Goal: Task Accomplishment & Management: Contribute content

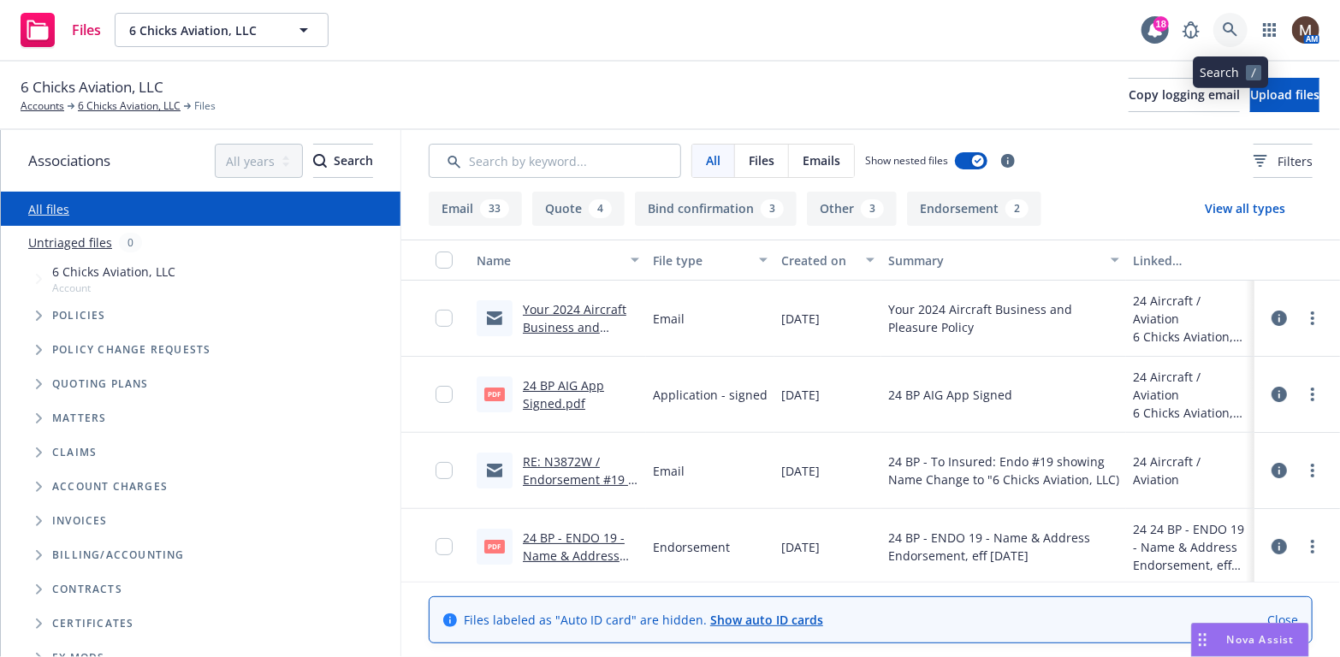
click at [1230, 25] on icon at bounding box center [1229, 29] width 15 height 15
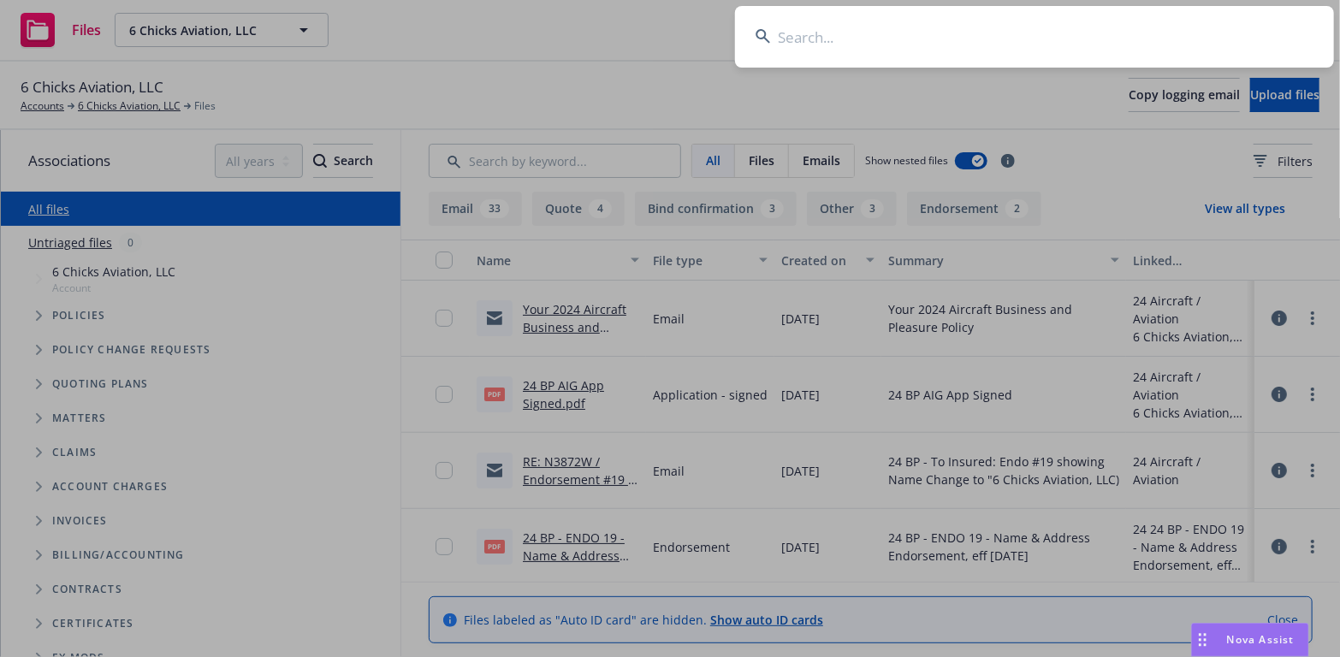
click at [820, 33] on input at bounding box center [1034, 37] width 599 height 62
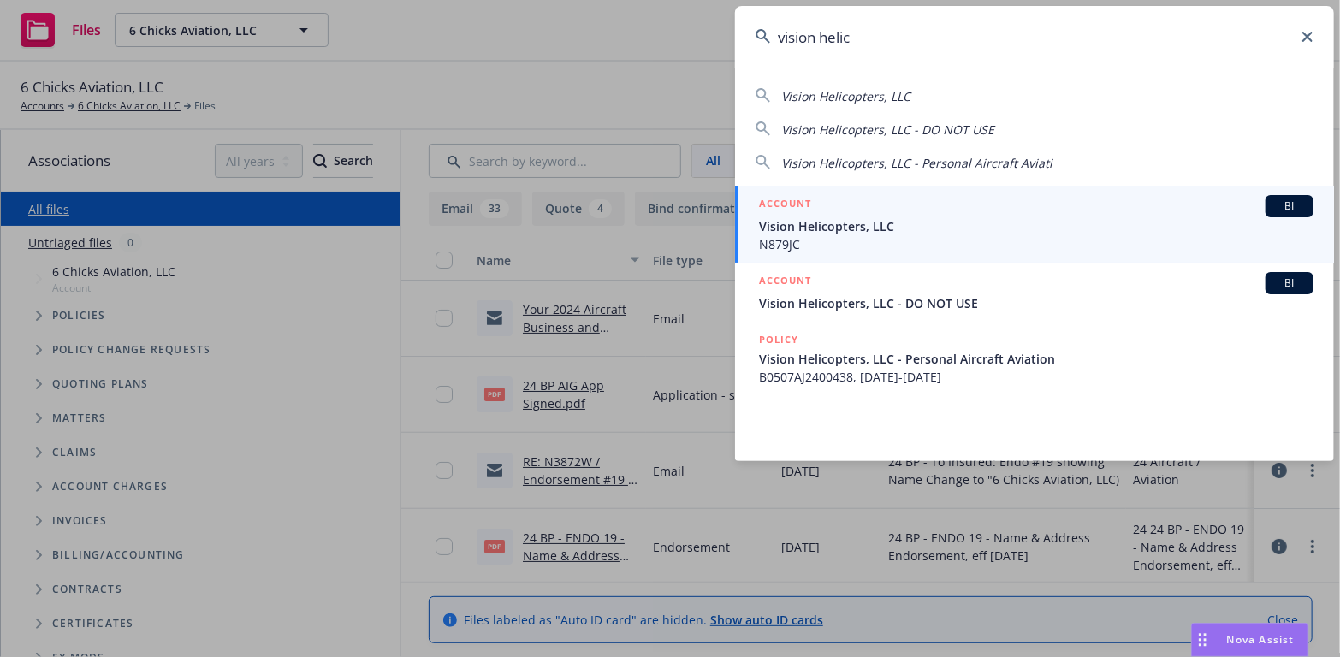
type input "vision helic"
click at [820, 231] on span "Vision Helicopters, LLC" at bounding box center [1036, 226] width 554 height 18
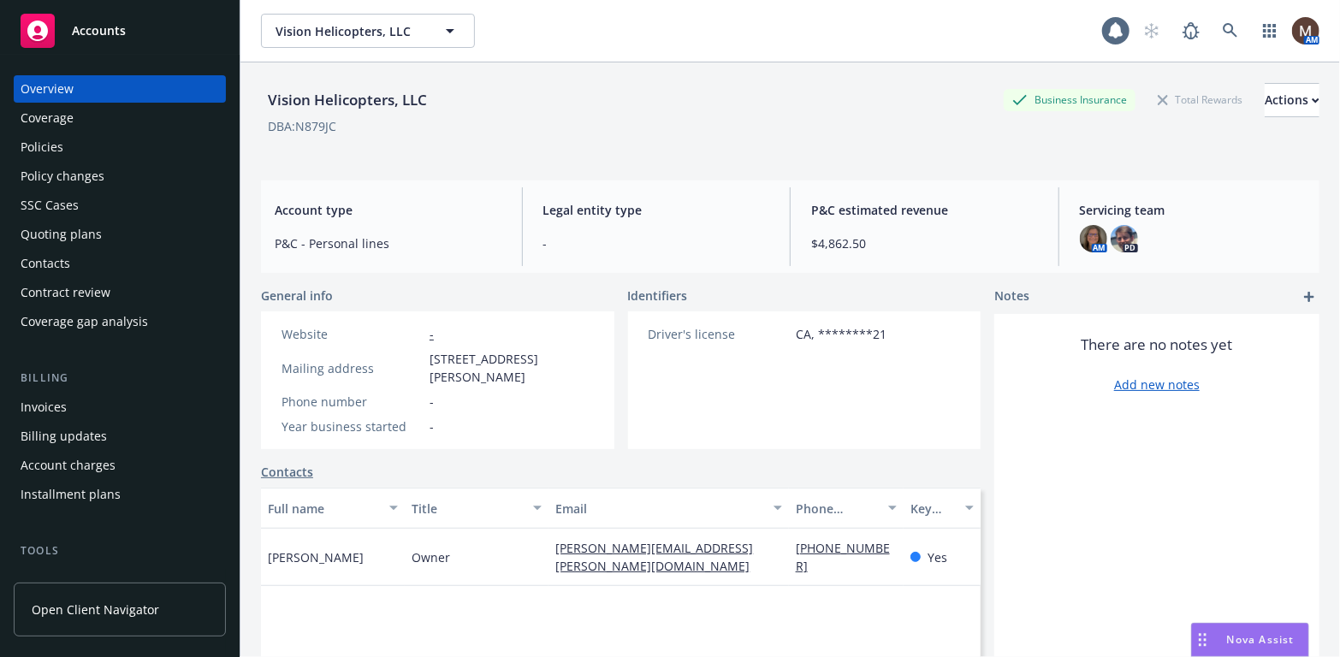
click at [43, 143] on div "Policies" at bounding box center [42, 146] width 43 height 27
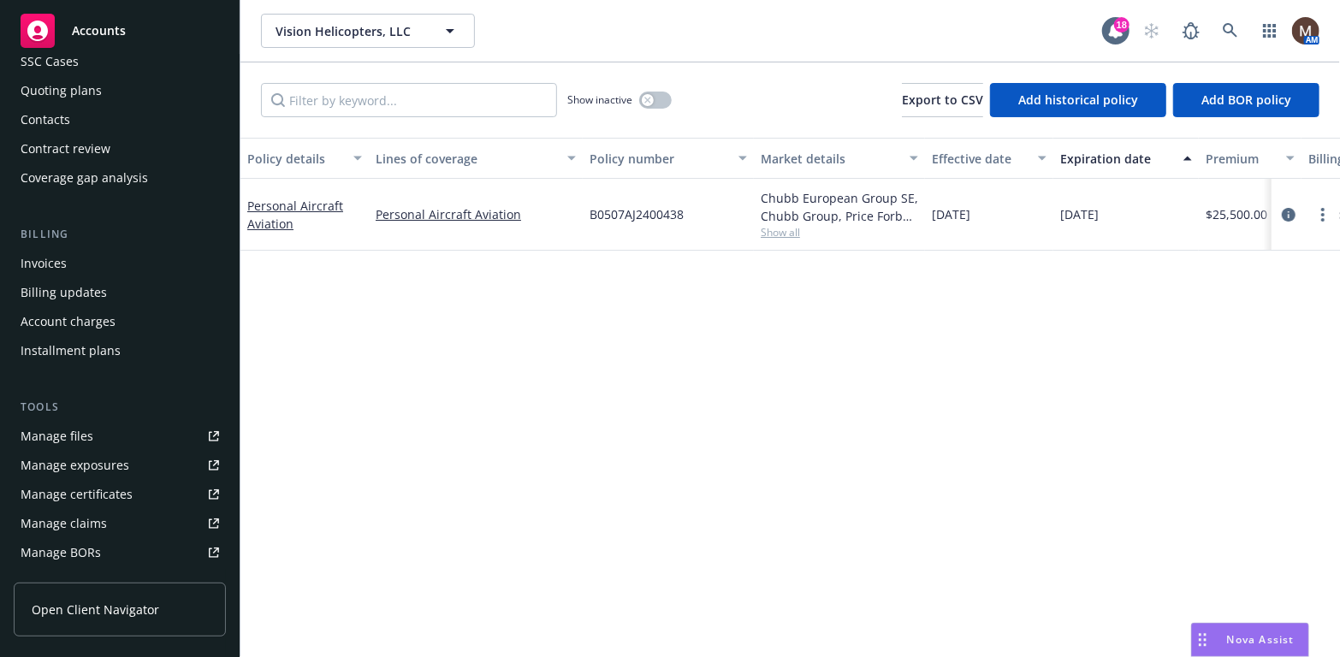
scroll to position [171, 0]
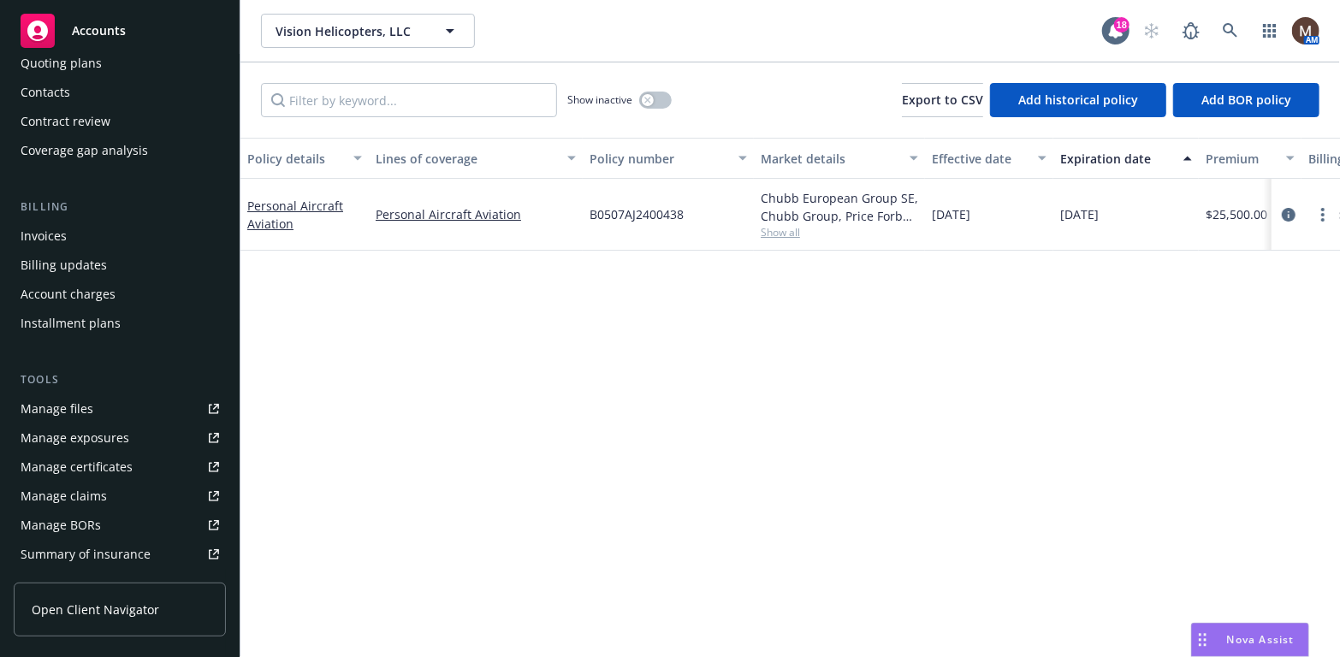
click at [79, 407] on div "Manage files" at bounding box center [57, 408] width 73 height 27
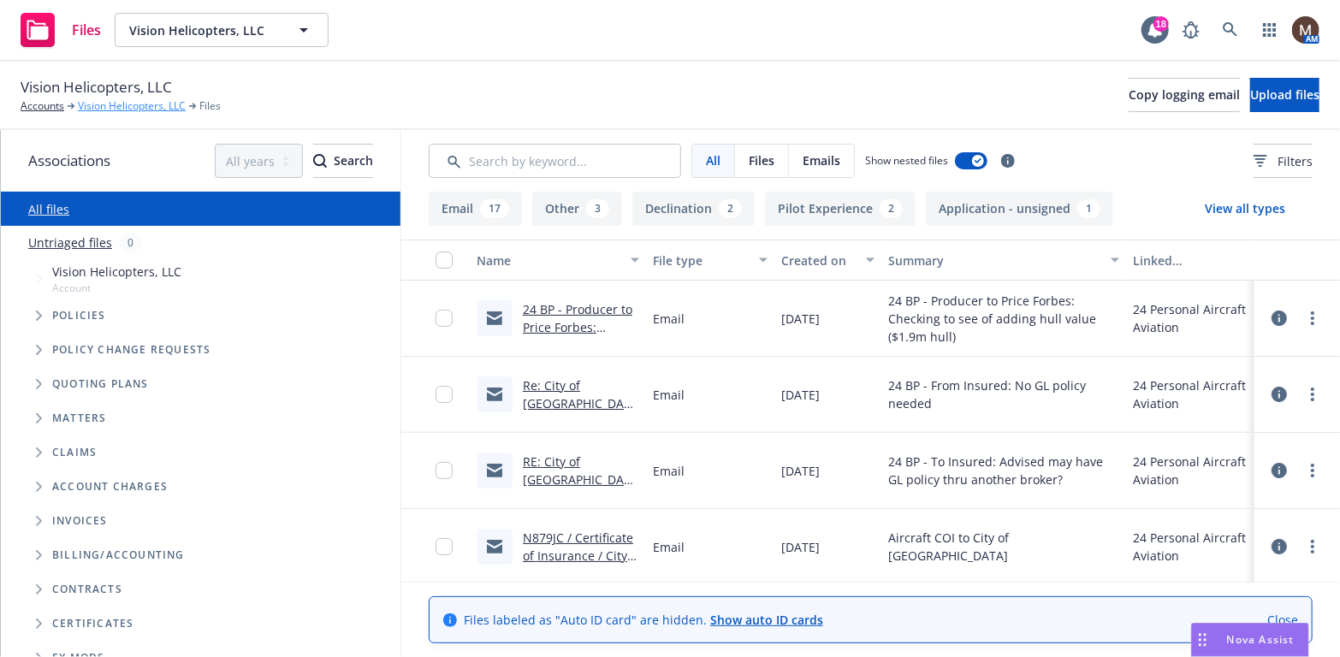
drag, startPoint x: 151, startPoint y: 103, endPoint x: 163, endPoint y: 113, distance: 16.4
click at [151, 103] on link "Vision Helicopters, LLC" at bounding box center [132, 105] width 108 height 15
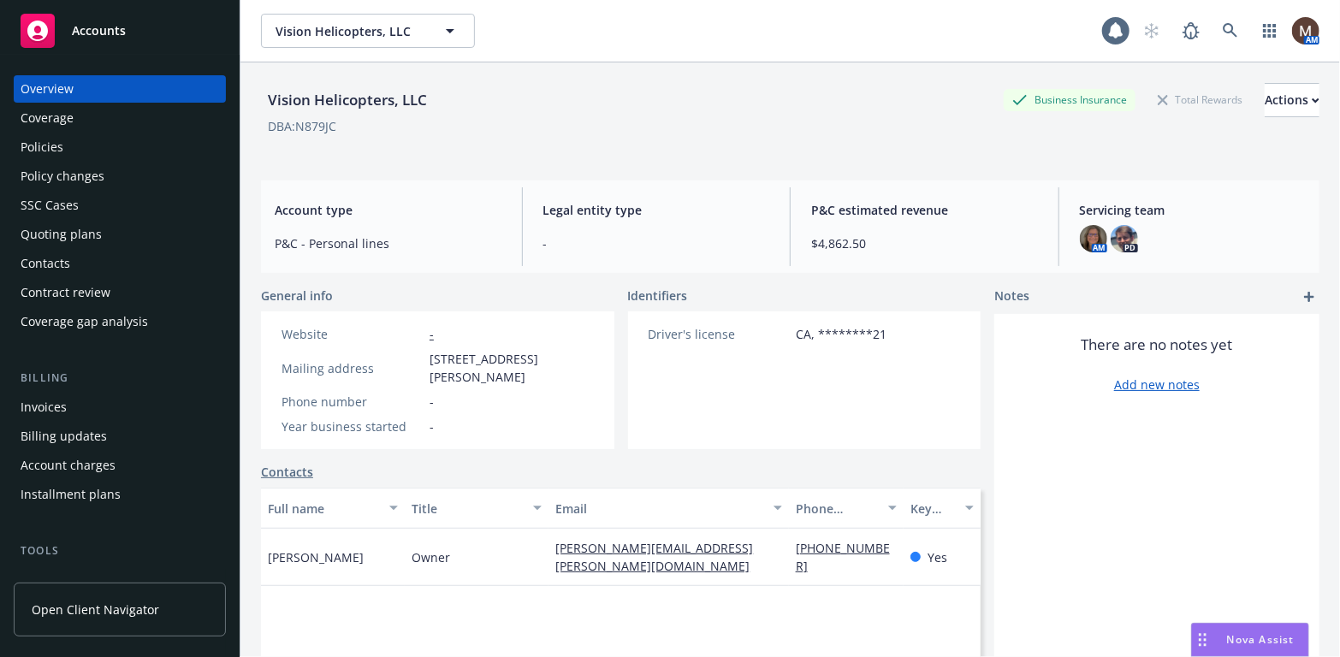
click at [56, 146] on div "Policies" at bounding box center [42, 146] width 43 height 27
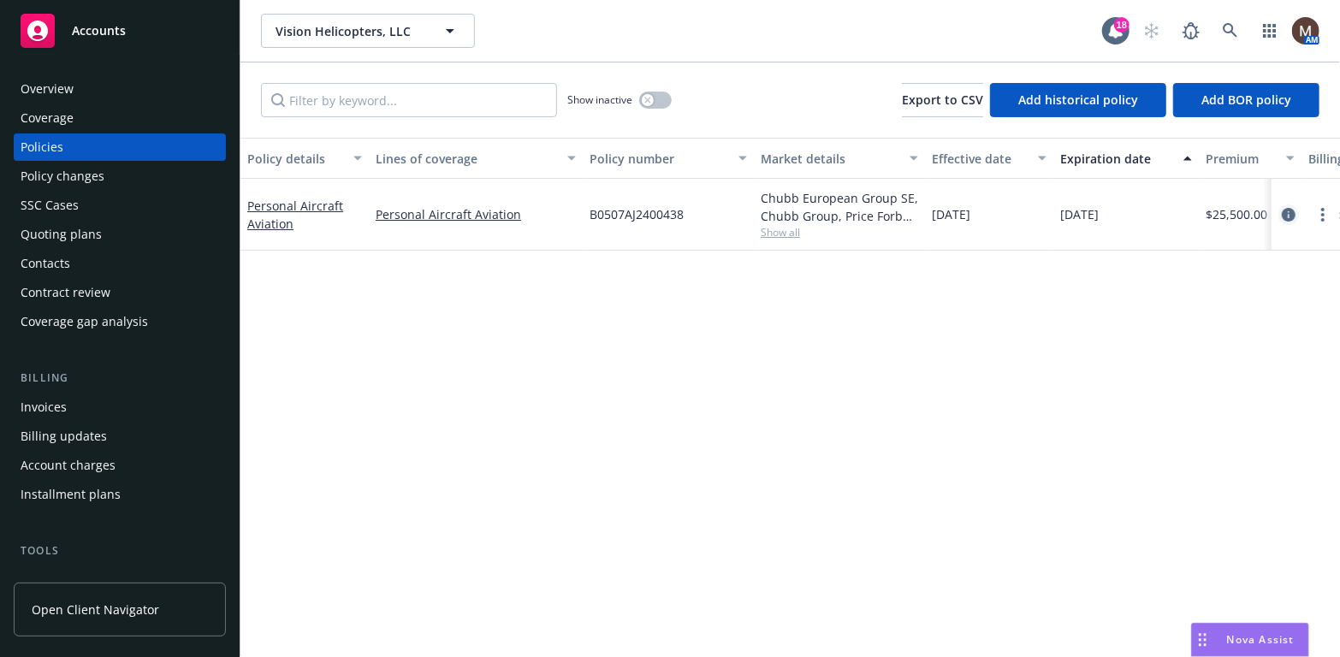
click at [1289, 208] on icon "circleInformation" at bounding box center [1288, 215] width 14 height 14
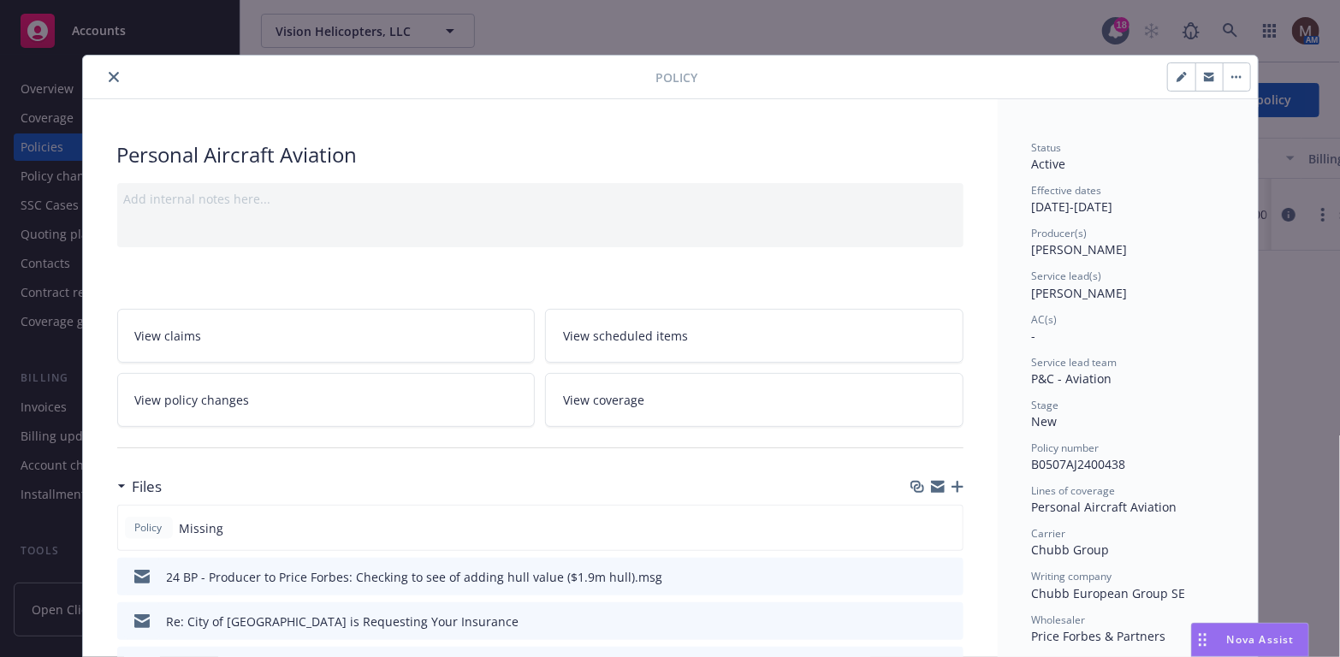
click at [954, 481] on icon "button" at bounding box center [957, 487] width 12 height 12
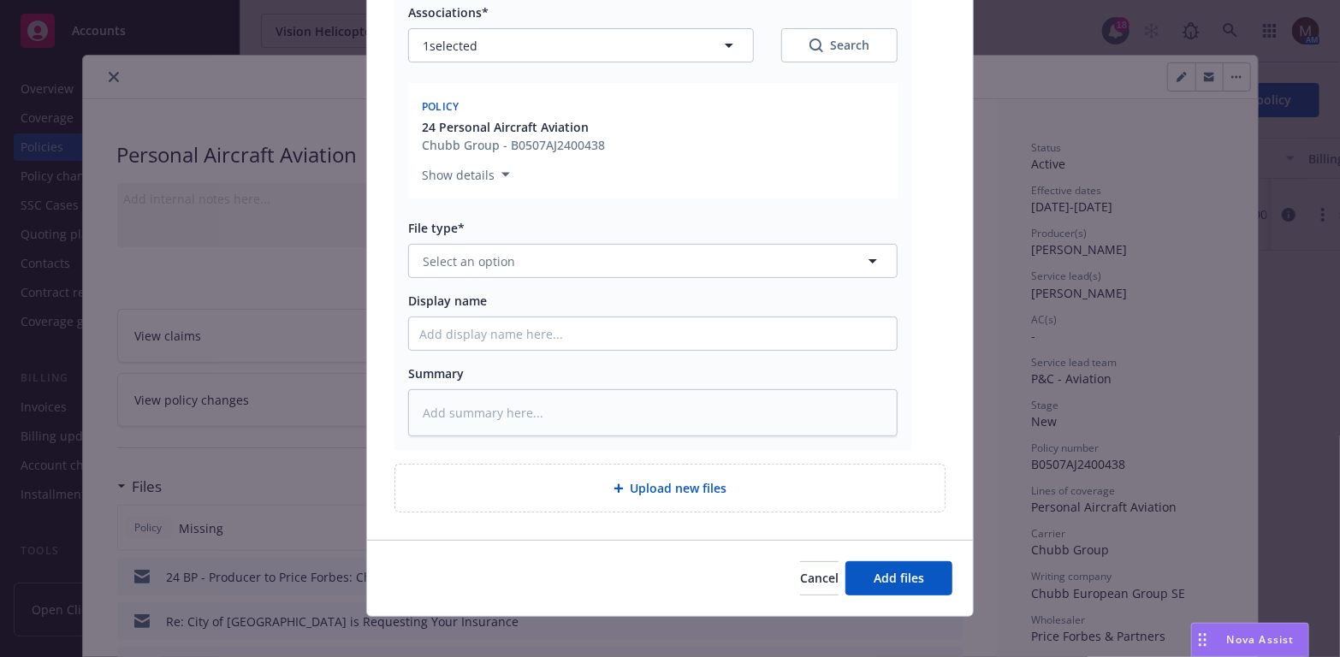
scroll to position [269, 0]
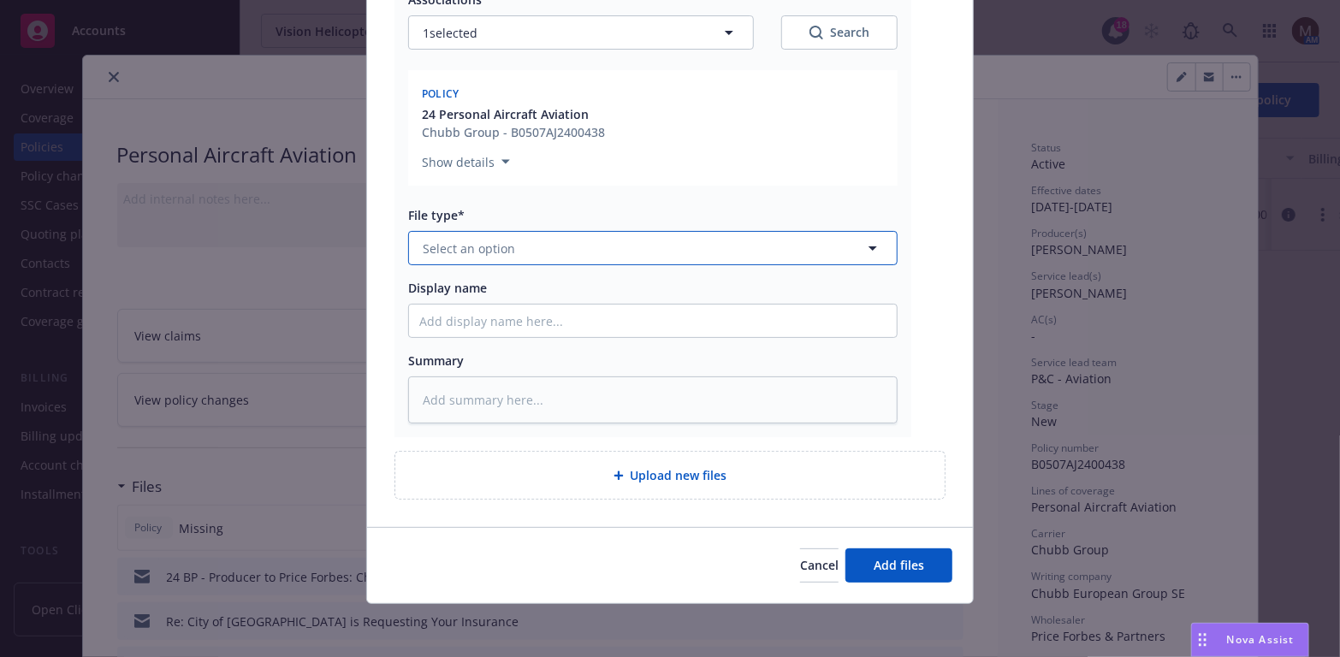
click at [863, 240] on icon "button" at bounding box center [872, 248] width 21 height 21
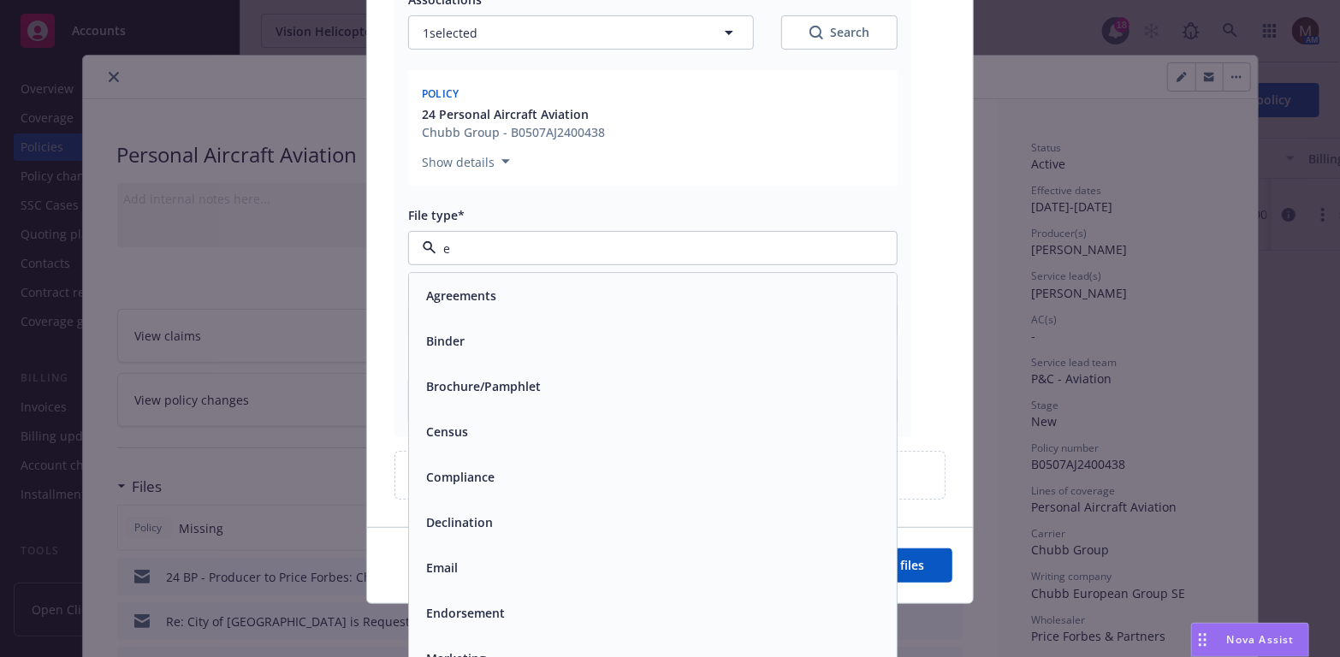
type input "em"
click at [547, 346] on div "Email" at bounding box center [652, 341] width 467 height 25
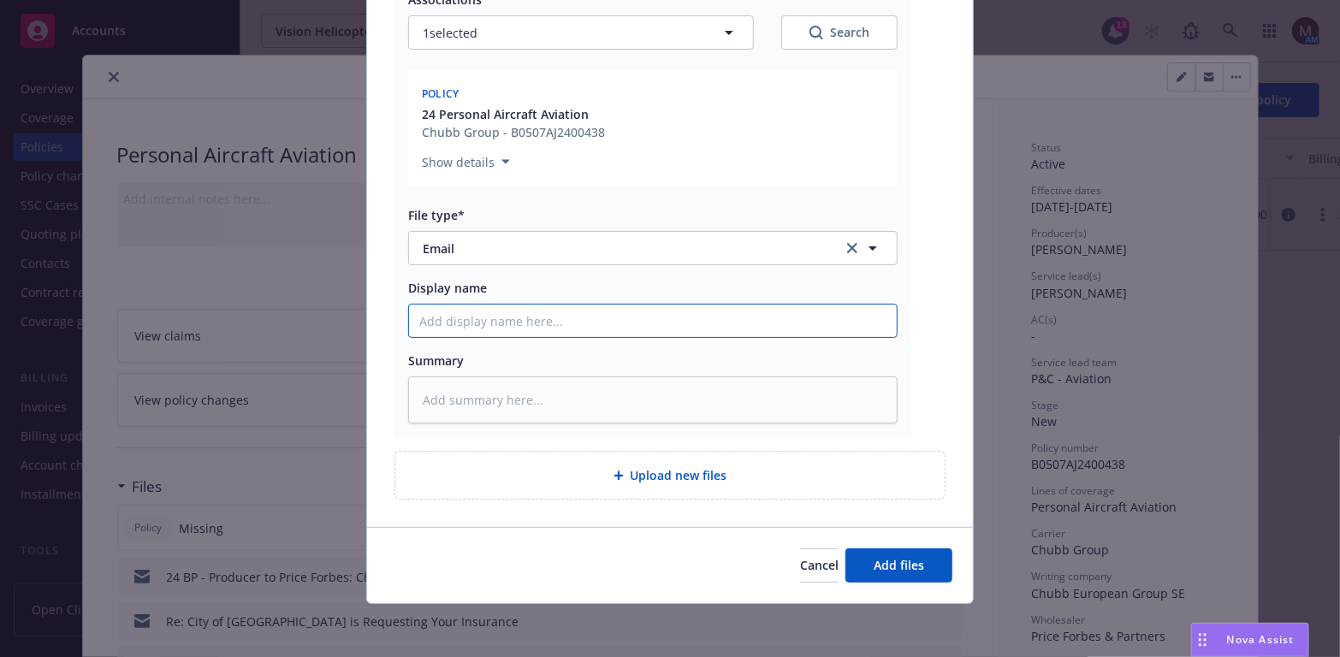
click at [444, 316] on input "Display name" at bounding box center [653, 321] width 488 height 33
type textarea "x"
type input "2"
type textarea "x"
type input "24"
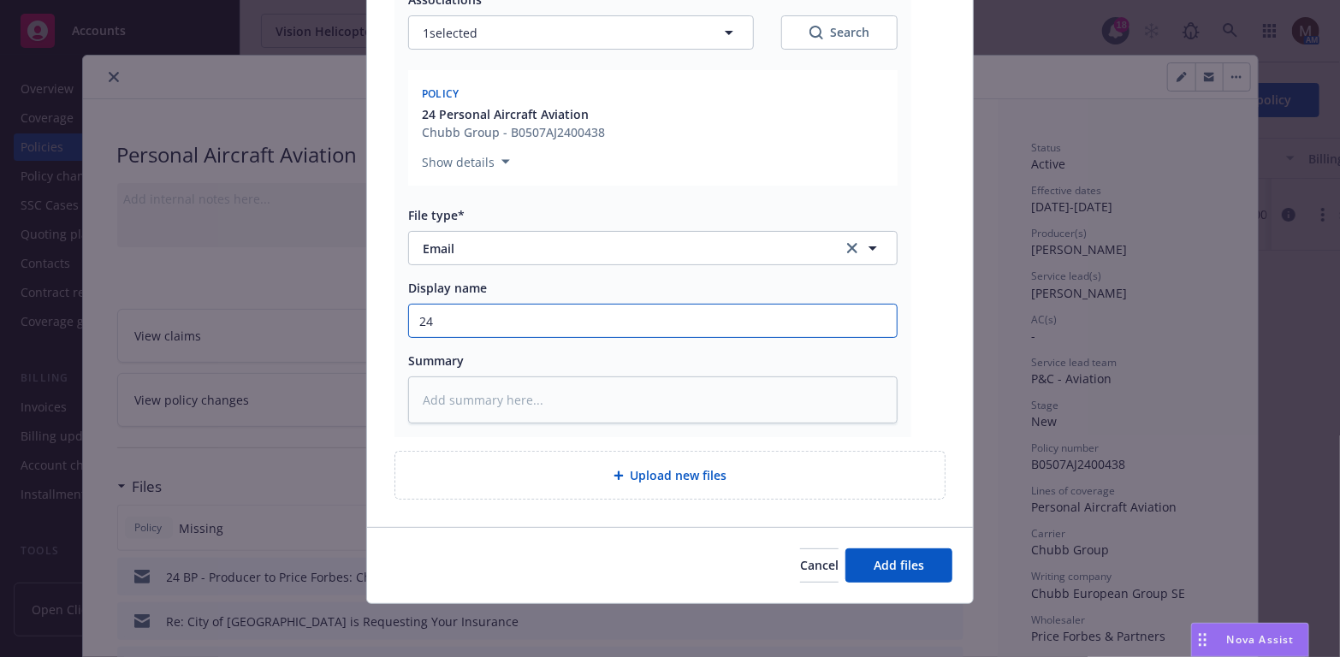
type textarea "x"
type input "24"
type textarea "x"
type input "24 B"
type textarea "x"
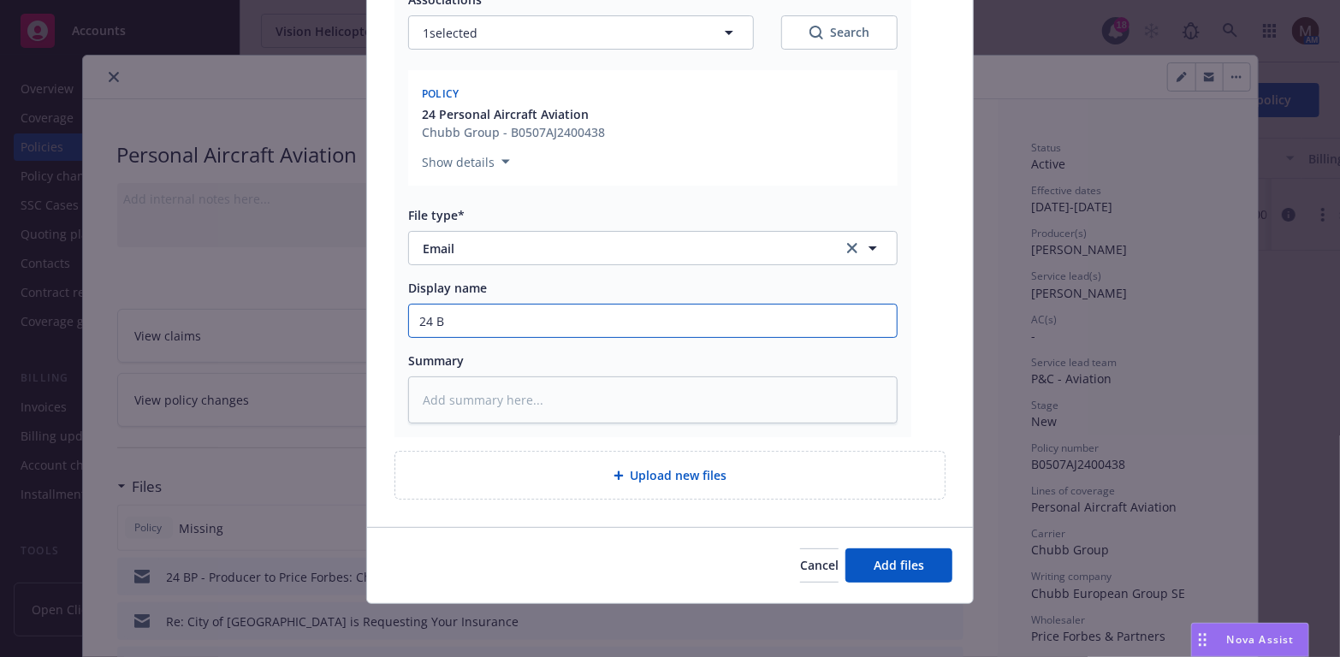
type input "24 B"
type textarea "x"
type input "24 B"
type textarea "x"
type input "24 BP"
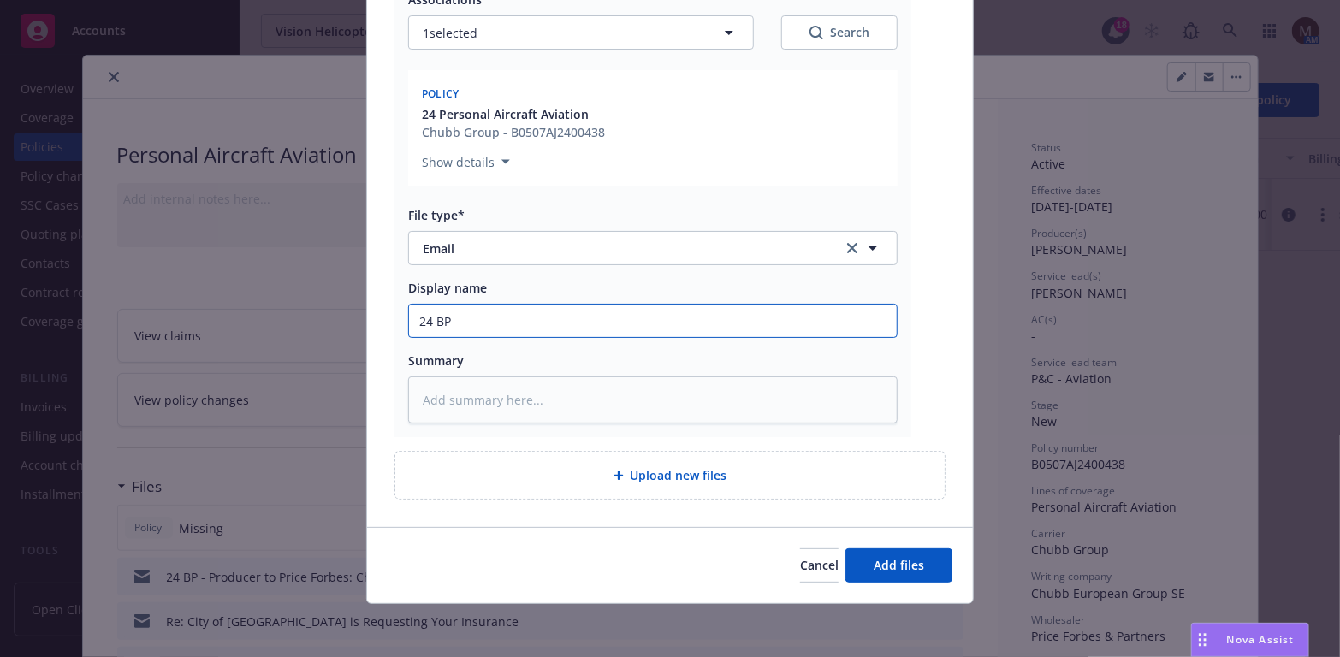
type textarea "x"
type input "24 BP-"
type textarea "x"
type input "24 BP-"
type textarea "x"
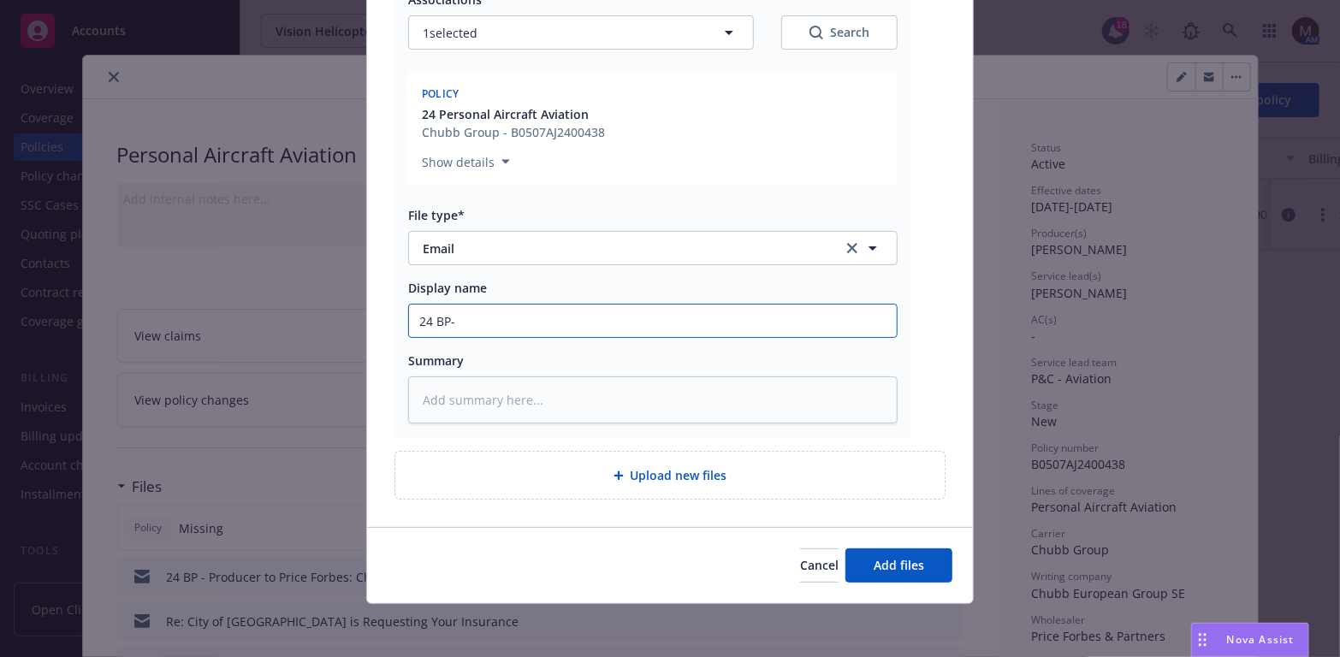
type input "24 BP- P"
type textarea "x"
type input "24 BP- Pr"
type textarea "x"
type input "24 BP- Pro"
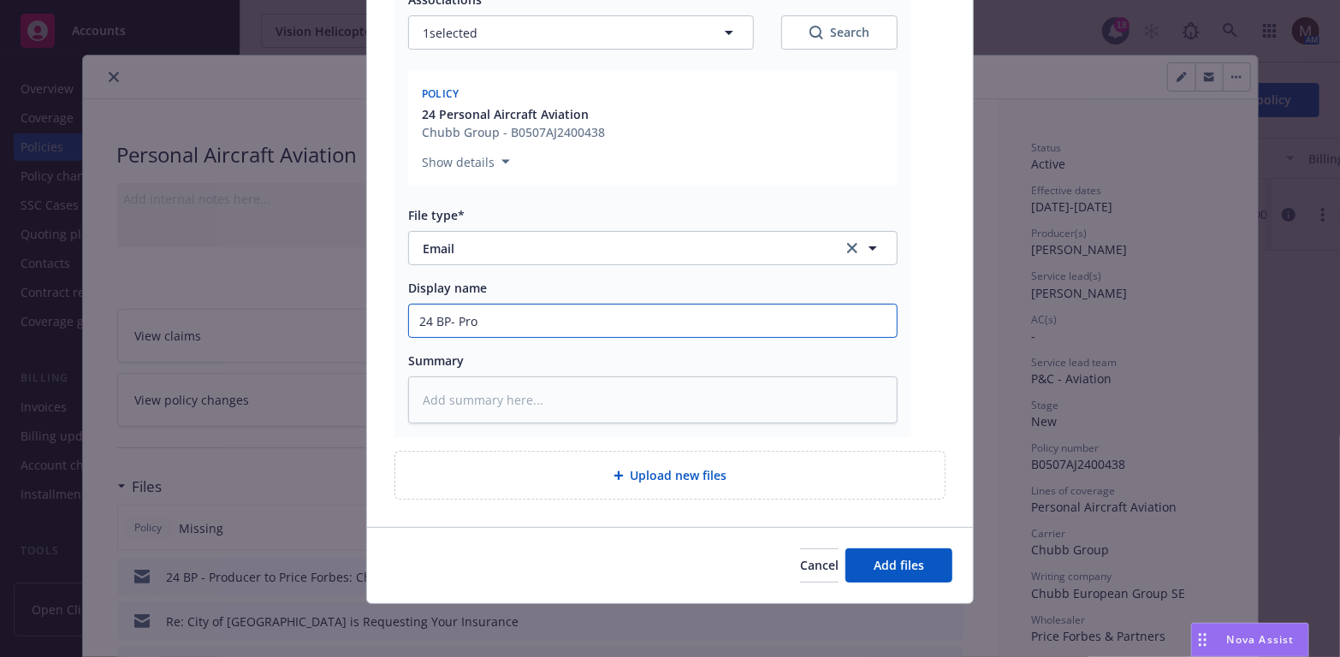
type textarea "x"
type input "24 BP- Pr"
type textarea "x"
type input "24 BP- P"
type textarea "x"
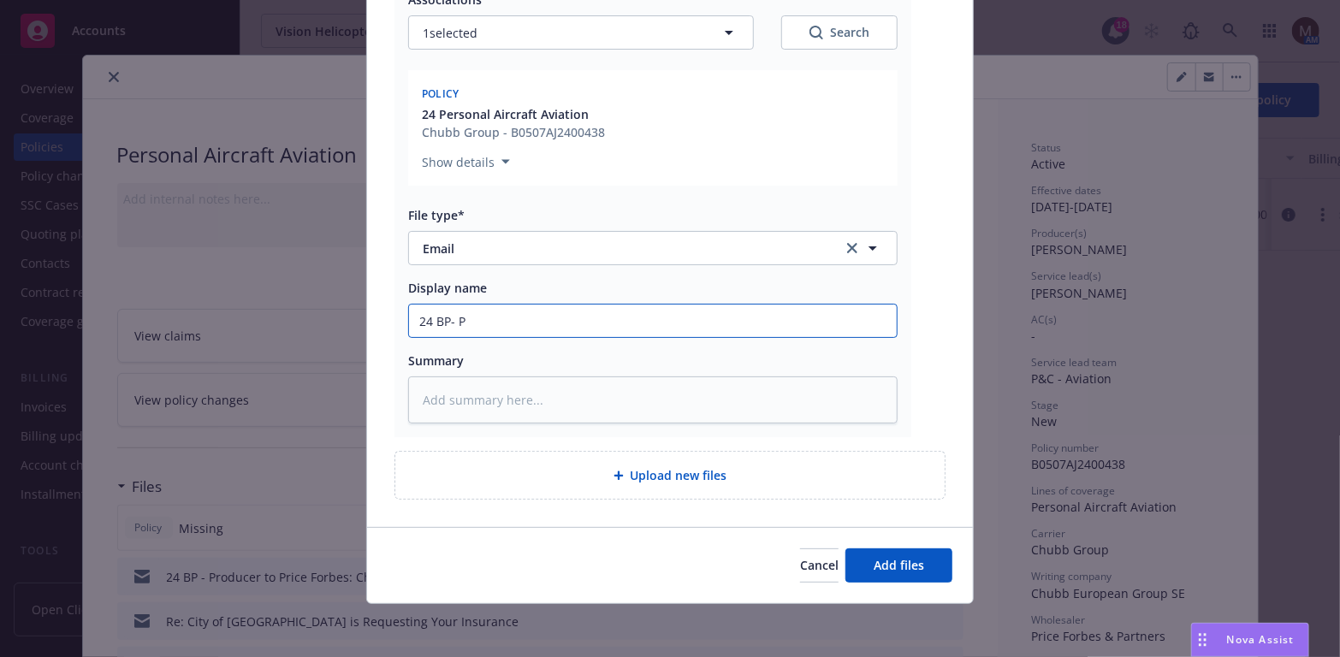
type input "24 BP-"
type textarea "x"
type input "24 BP- C"
type textarea "x"
type input "24 BP- Co"
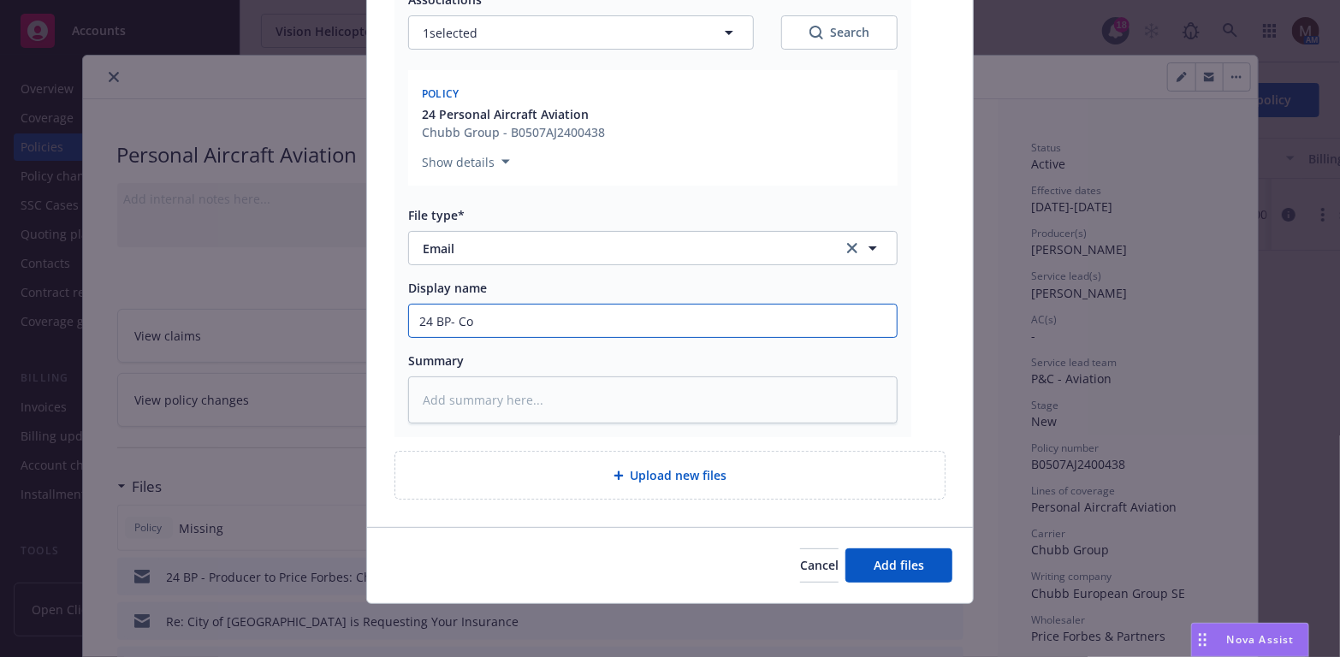
type textarea "x"
type input "24 BP- Con"
type textarea "x"
type input "24 BP- Conv"
type textarea "x"
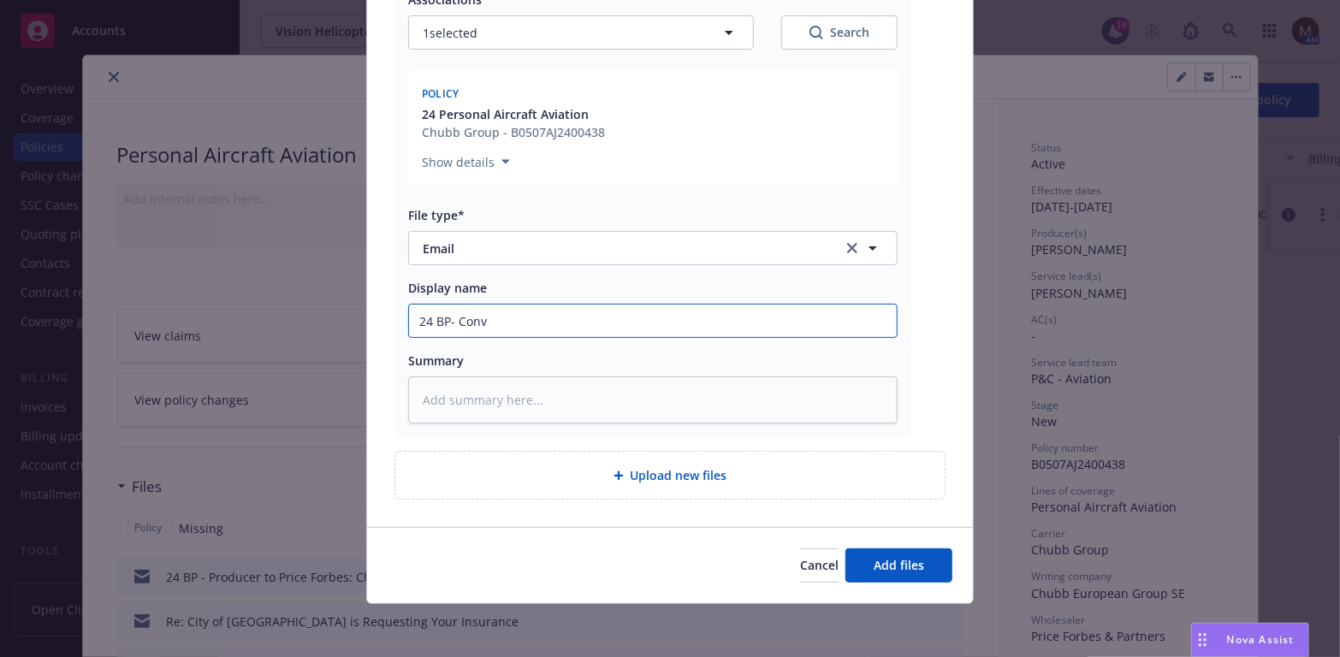
type input "24 BP- Convo"
type textarea "x"
type input "24 BP- Convo:"
type textarea "x"
type input "24 BP- Convo:"
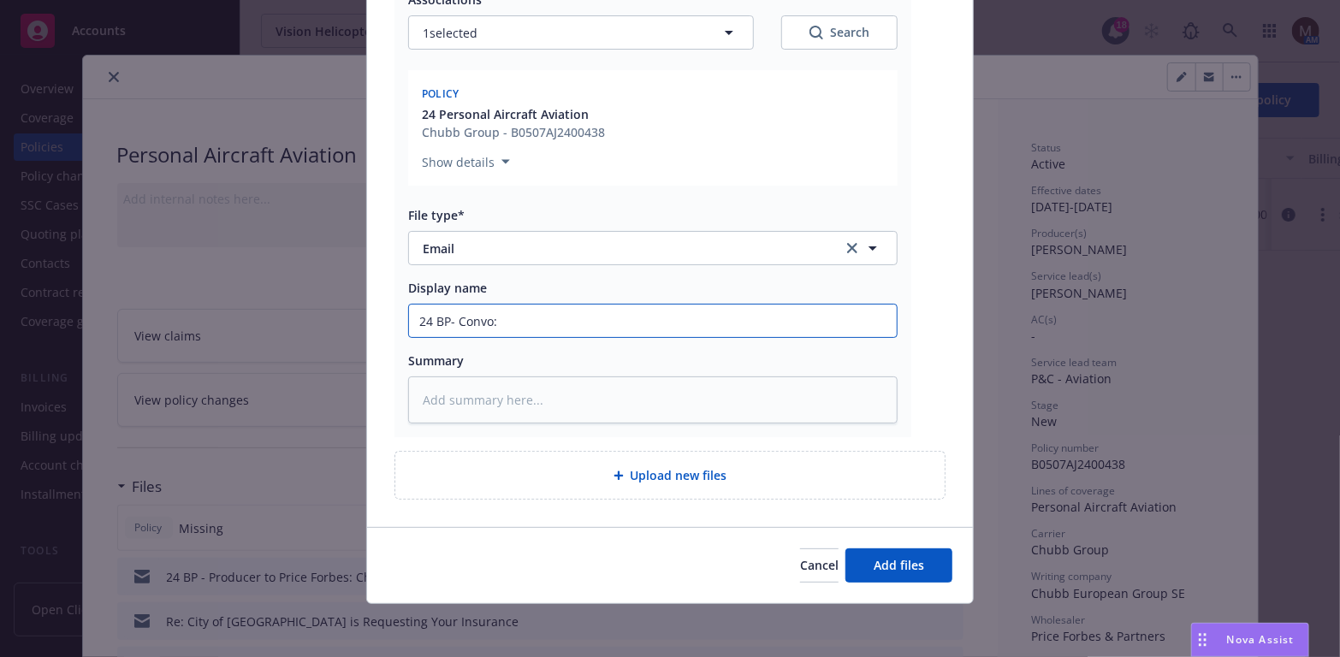
type textarea "x"
type input "24 BP- Convo:"
type textarea "x"
type input "24 BP- Convo: P"
type textarea "x"
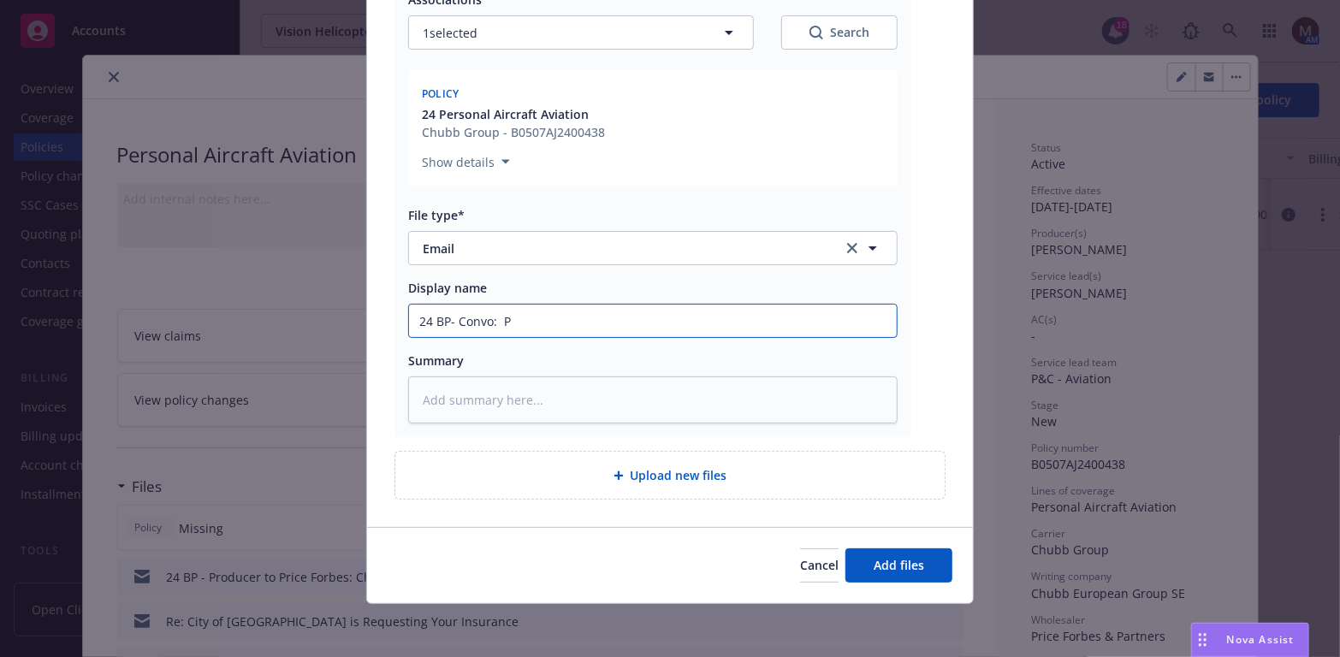
type input "24 BP- Convo: Pr"
type textarea "x"
type input "24 BP- Convo: Pro"
type textarea "x"
type input "24 BP- Convo: Prod"
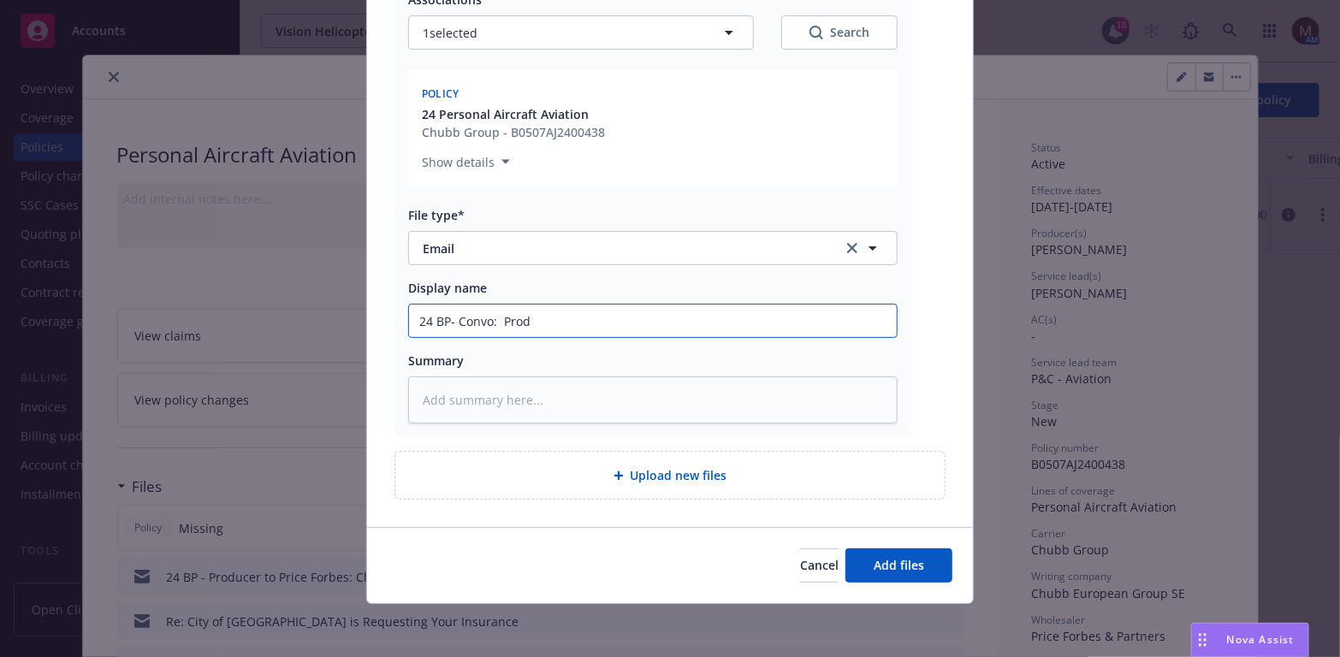
type textarea "x"
type input "24 BP- Convo: Produ"
type textarea "x"
type input "24 BP- Convo: Produc"
type textarea "x"
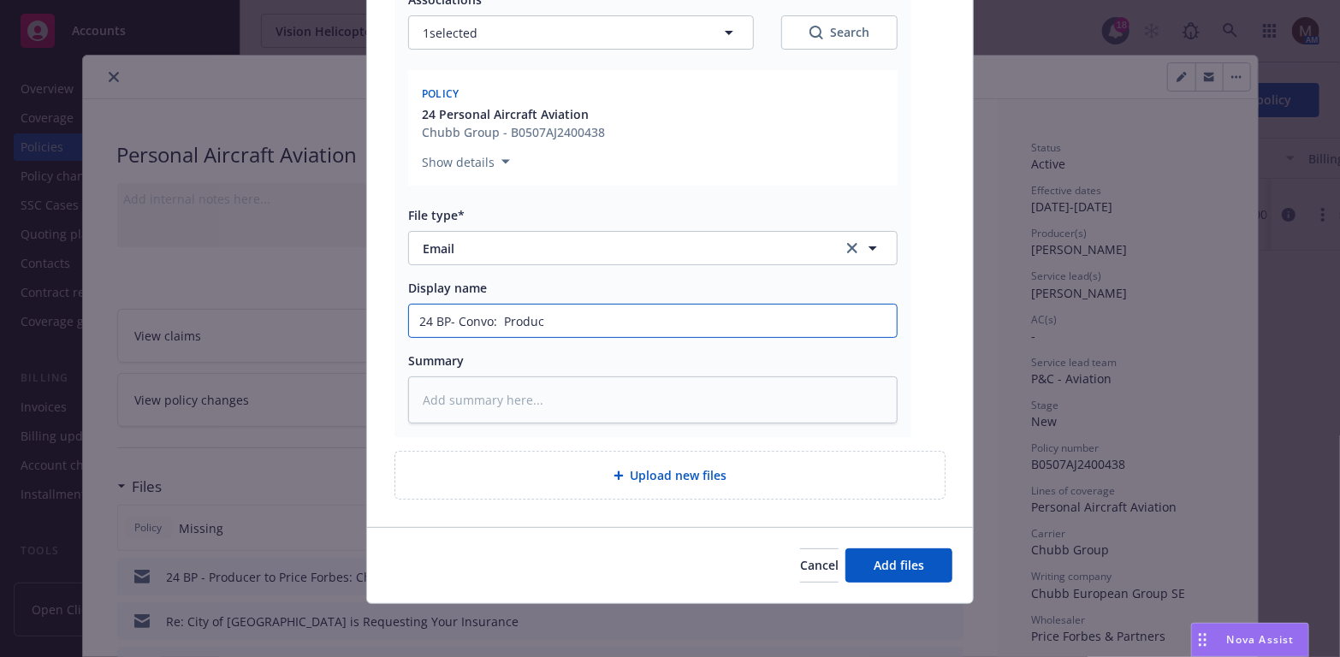
type input "24 BP- Convo: Produce"
type textarea "x"
type input "24 BP- Convo: Producer"
type textarea "x"
type input "24 BP- Convo: Producer"
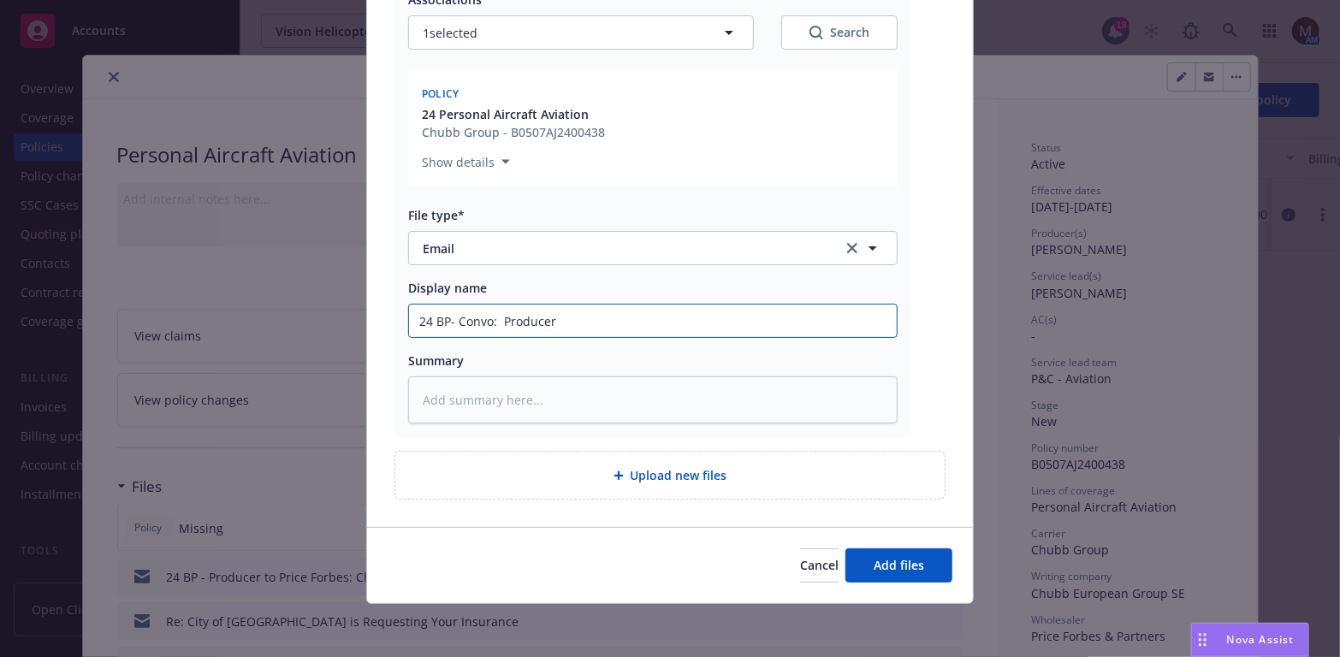
type textarea "x"
type input "24 BP- Convo: Producer &"
type textarea "x"
type input "24 BP- Convo: Producer &"
type textarea "x"
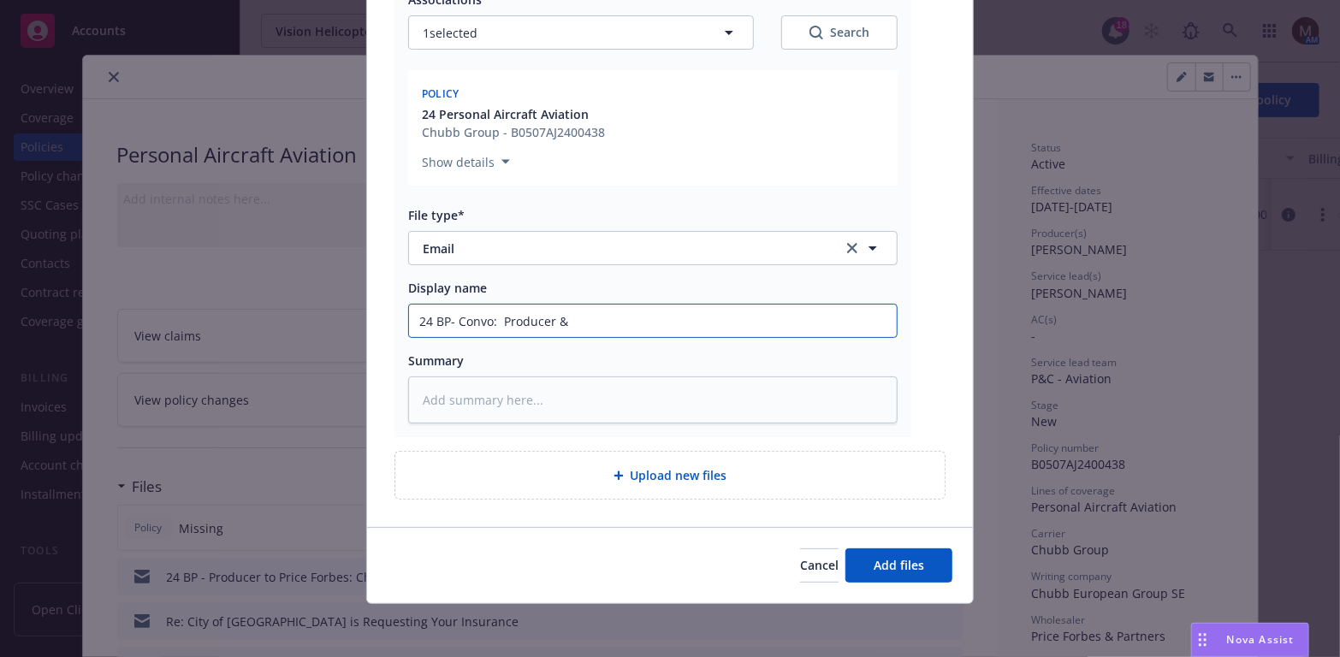
type input "24 BP- Convo: Producer & P"
type textarea "x"
type input "24 BP- Convo: Producer & Pr"
type textarea "x"
type input "24 BP- Convo: Producer & Pri"
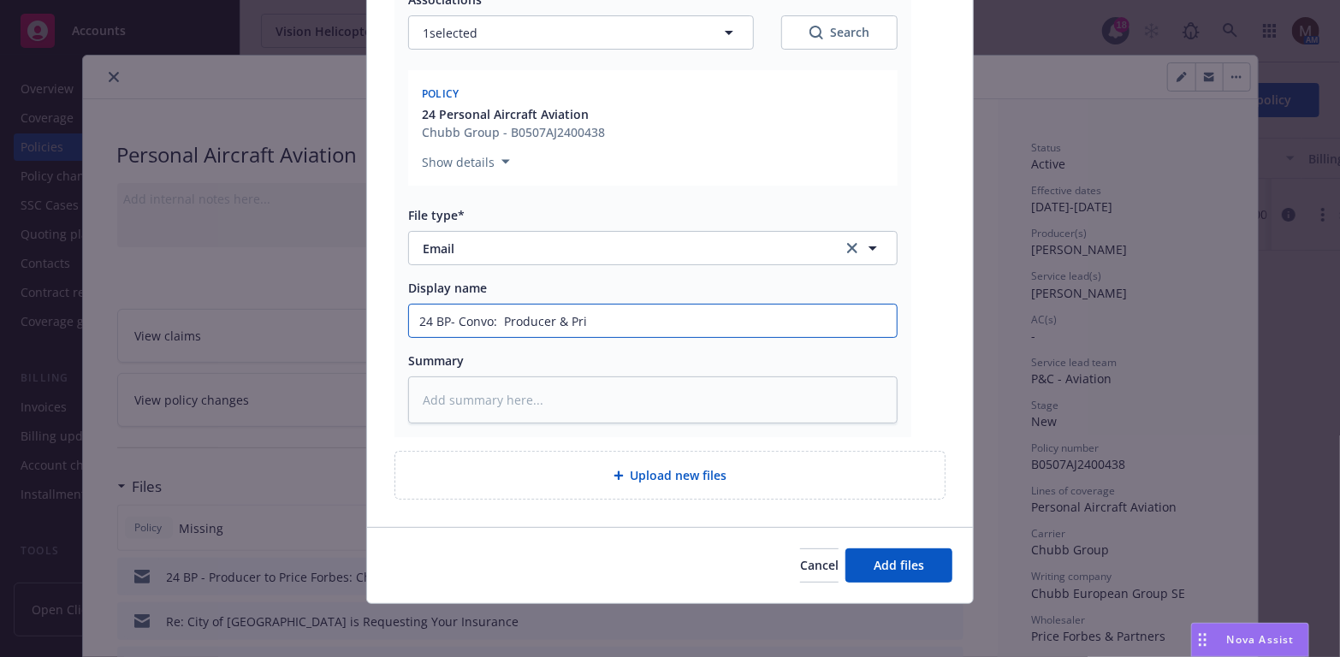
type textarea "x"
type input "24 BP- Convo: Producer & Pric"
type textarea "x"
type input "24 BP- Convo: Producer & Price"
type textarea "x"
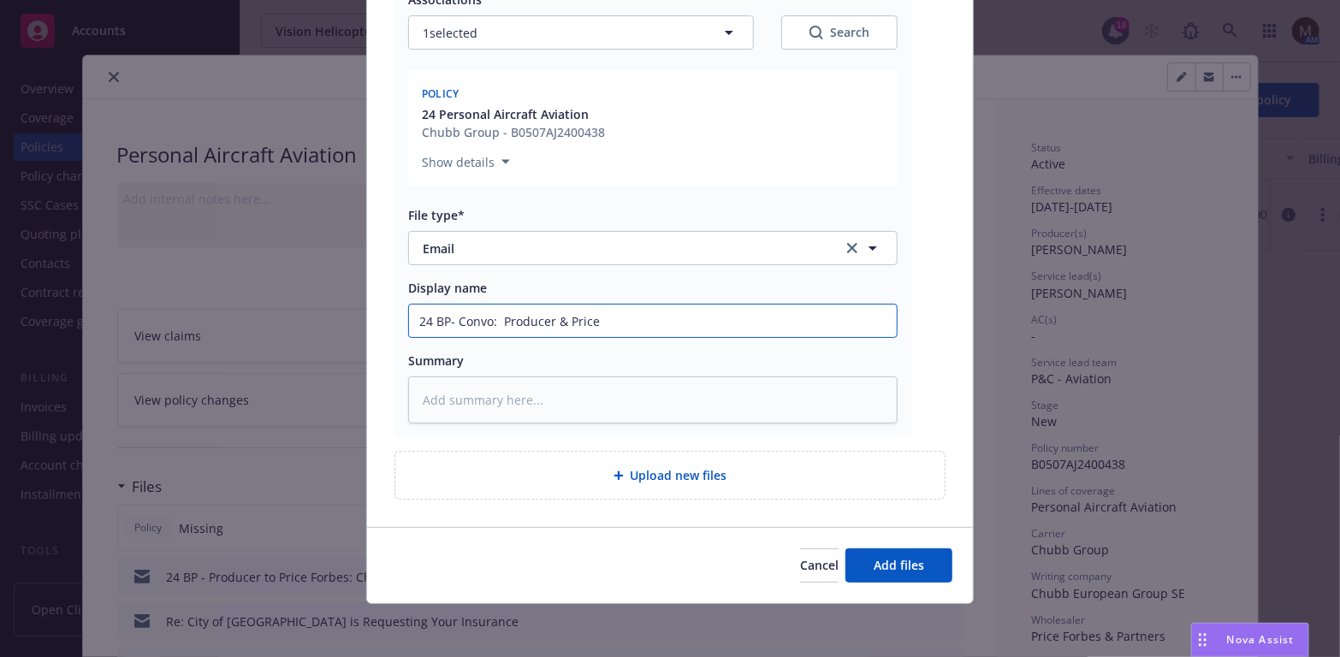
type input "24 BP- Convo: Producer & Price"
type textarea "x"
type input "24 BP- Convo: Producer & Price F"
type textarea "x"
type input "24 BP- Convo: Producer & Price Fo"
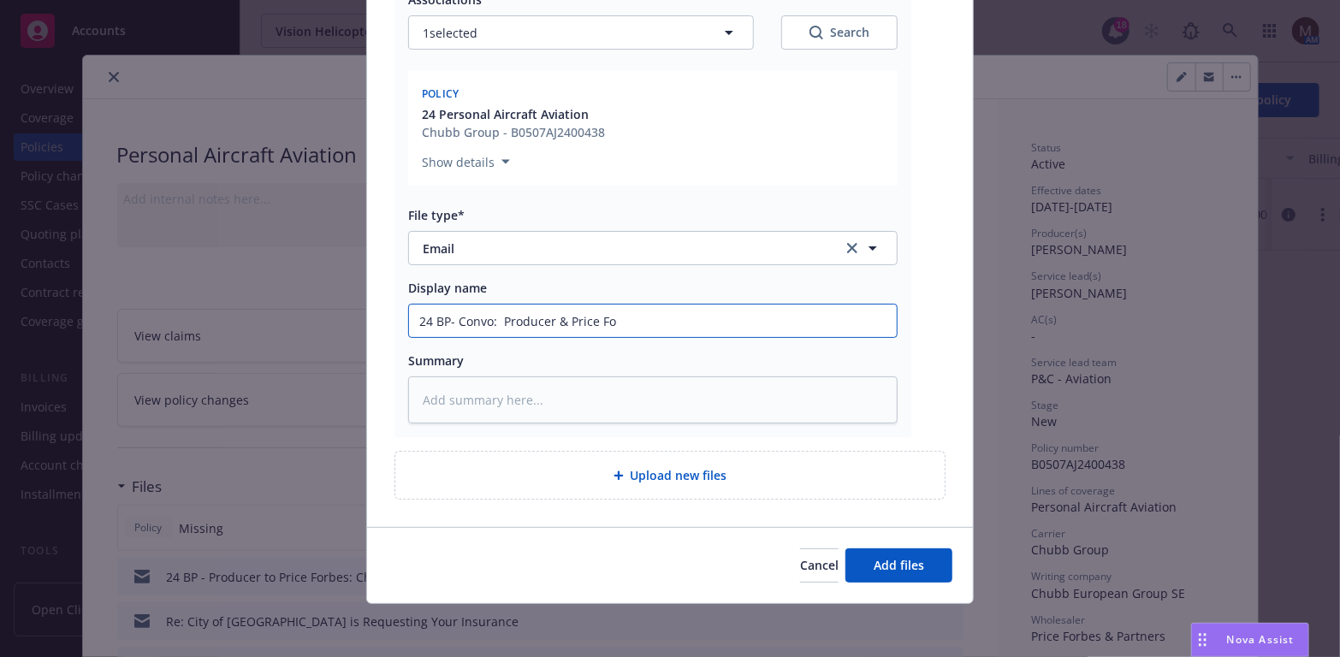
type textarea "x"
type input "24 BP- Convo: Producer & Price For"
type textarea "x"
type input "24 BP- Convo: Producer & Price Forb"
type textarea "x"
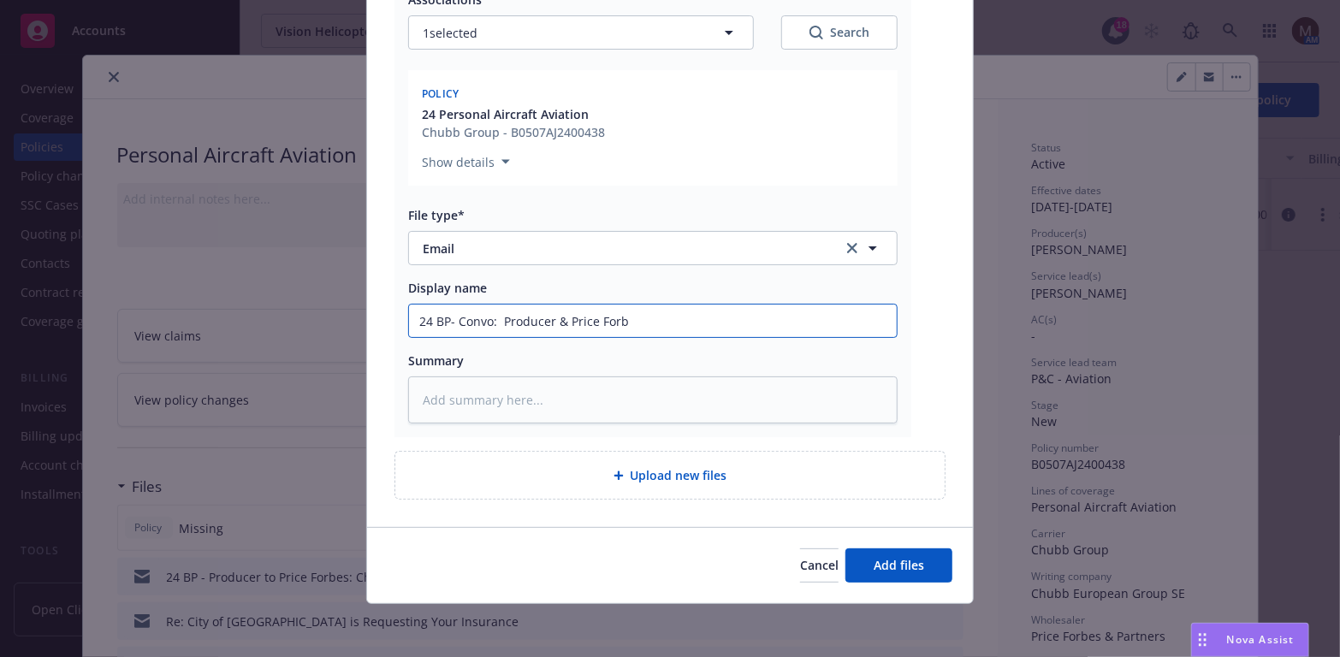
type input "24 BP- Convo: Producer & Price Forbe"
type textarea "x"
type input "24 BP- Convo: Producer & Price Forbes"
type textarea "x"
type input "24 BP- Convo: Producer & Price Forbes"
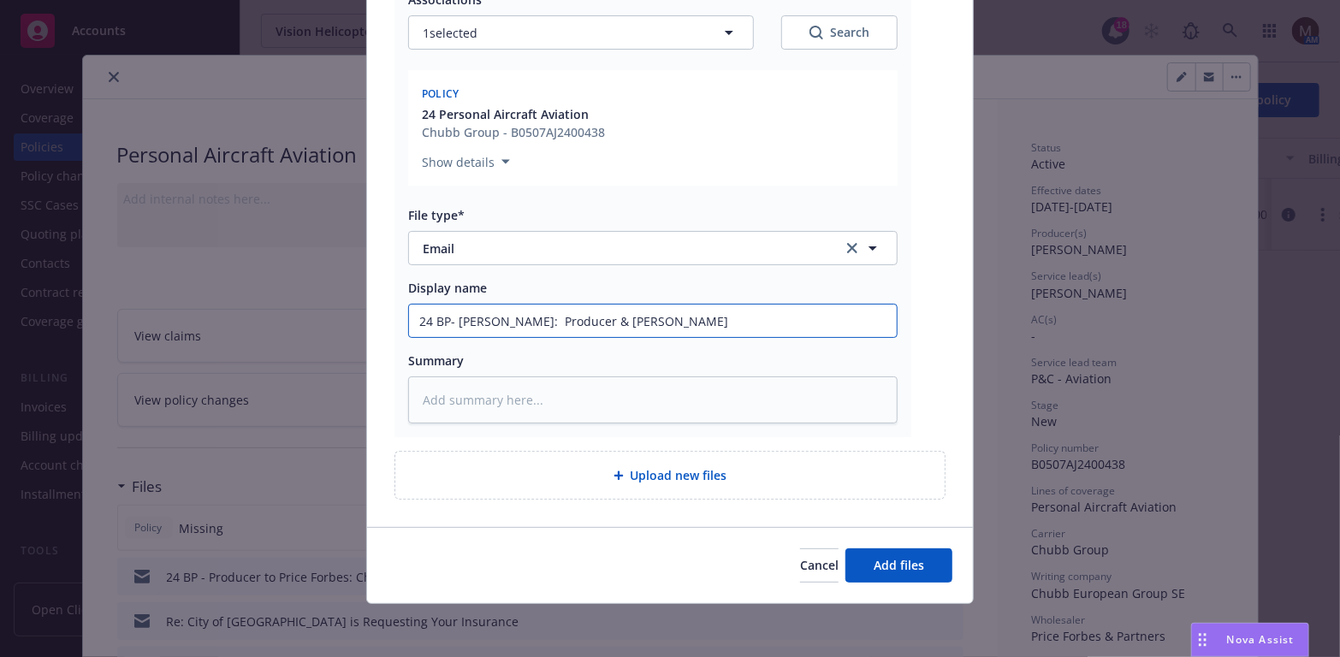
type textarea "x"
type input "24 BP- Convo: Producer & Price Forbes r"
type textarea "x"
type input "24 BP- Convo: Producer & Price Forbes re"
type textarea "x"
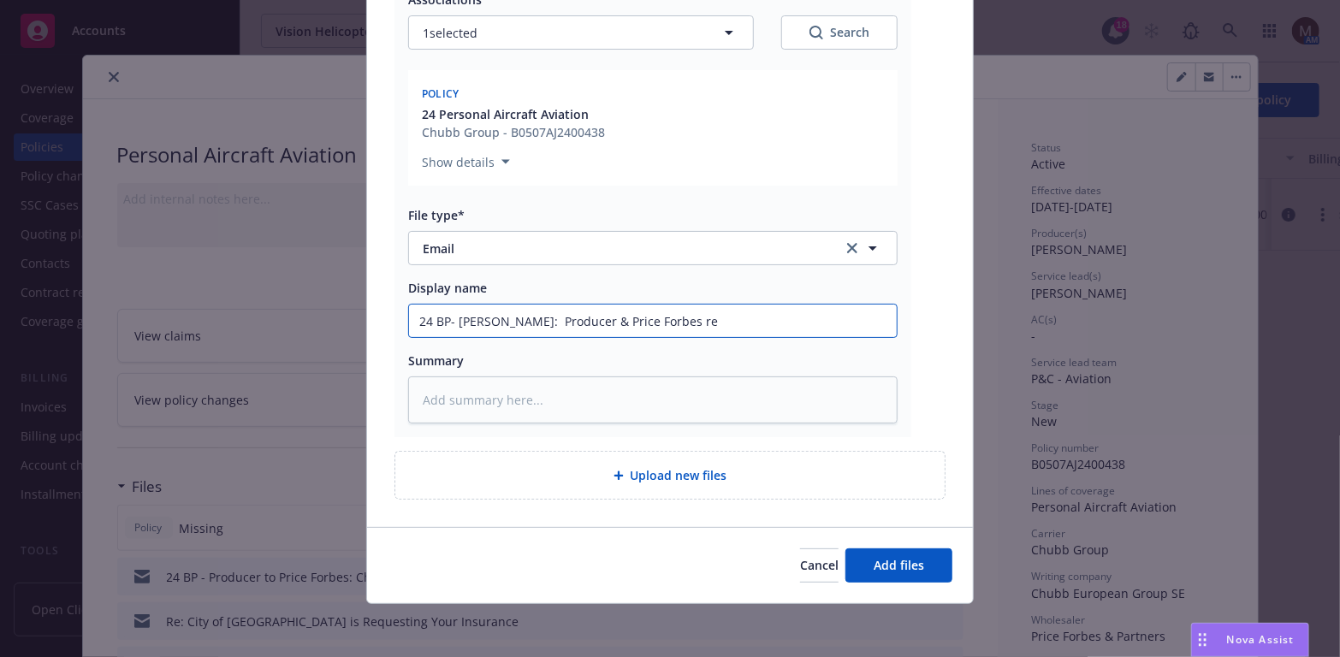
type input "24 BP- Convo: Producer & Price Forbes reg"
type textarea "x"
type input "24 BP- Convo: Producer & Price Forbes rega"
type textarea "x"
type input "24 BP- Convo: Producer & Price Forbes regar"
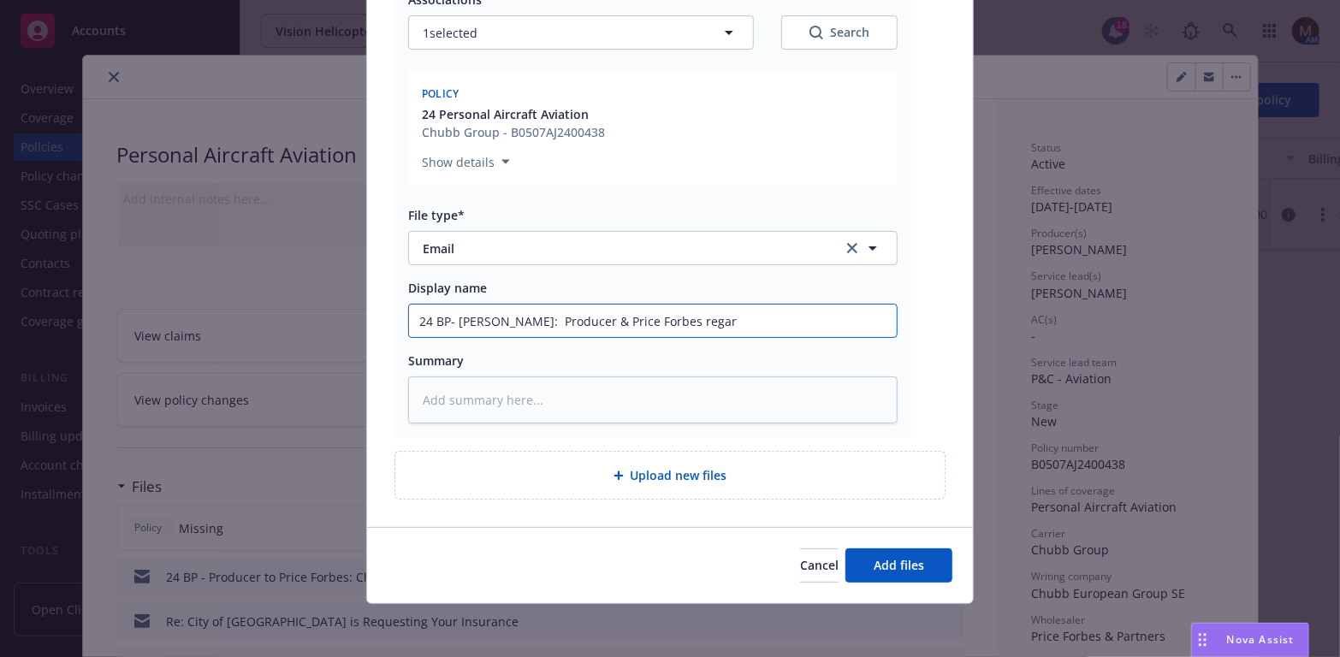
type textarea "x"
type input "24 BP- Convo: Producer & Price Forbes regard"
type textarea "x"
type input "24 BP- Convo: Producer & Price Forbes regardi"
type textarea "x"
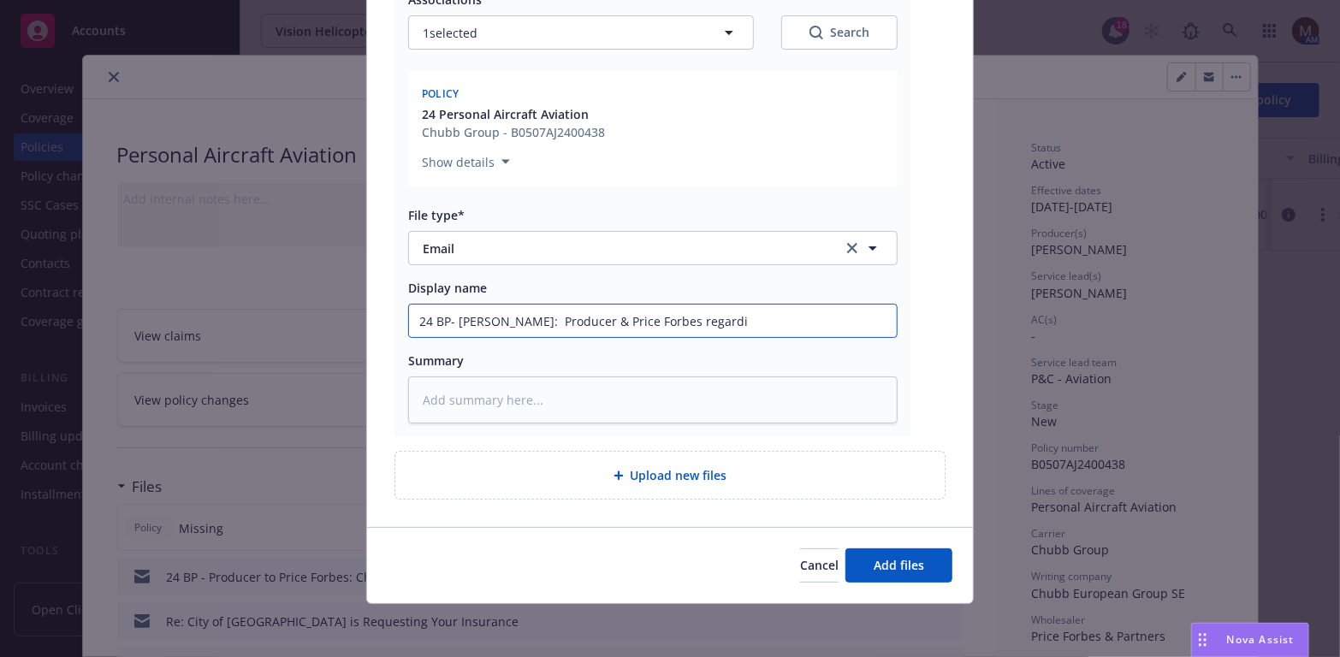
type input "24 BP- Convo: Producer & Price Forbes regardin"
type textarea "x"
type input "24 BP- Convo: Producer & Price Forbes regarding"
type textarea "x"
type input "24 BP- Convo: Producer & Price Forbes regarding"
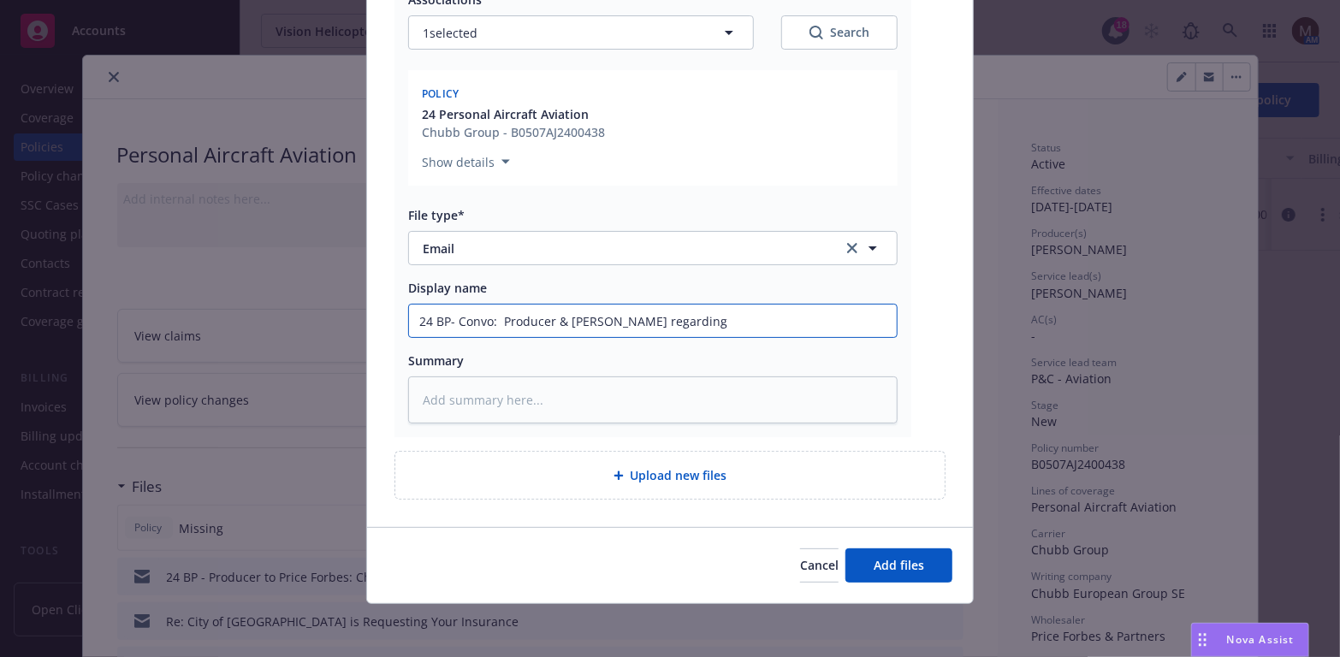
type textarea "x"
type input "24 BP- Convo: Producer & Price Forbes regarding a"
type textarea "x"
type input "24 BP- Convo: Producer & Price Forbes regarding ad"
type textarea "x"
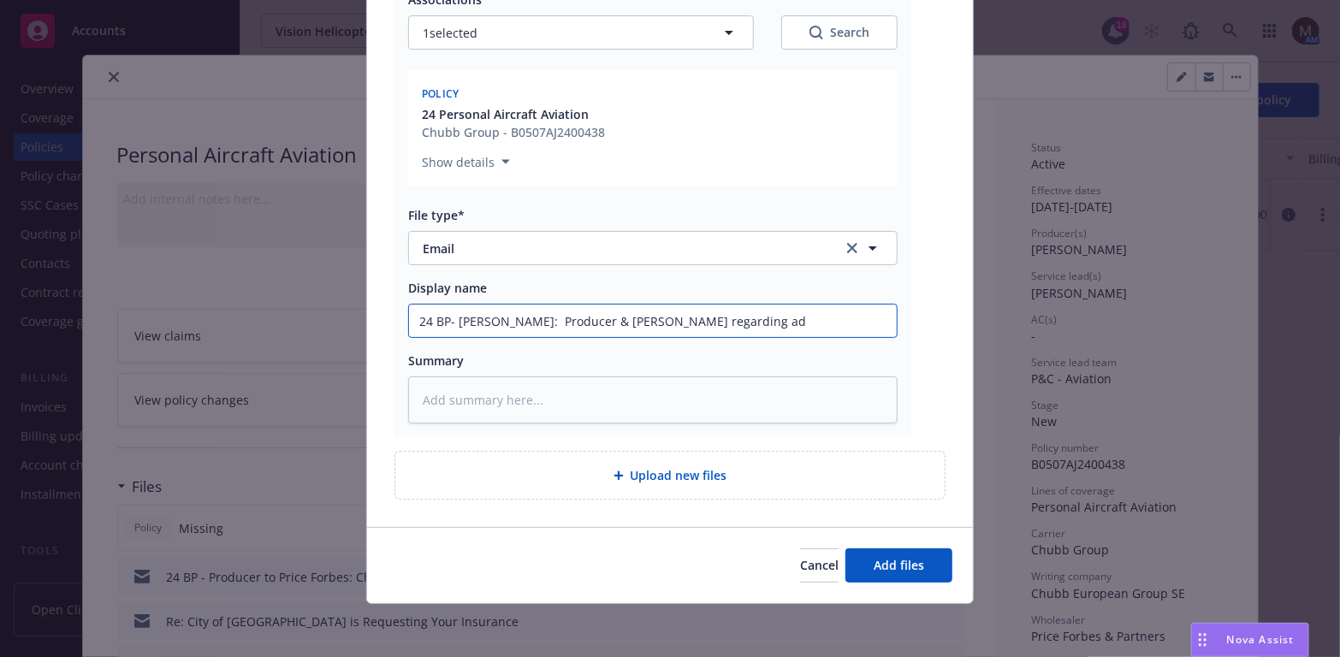
type input "24 BP- Convo: Producer & Price Forbes regarding add"
type textarea "x"
type input "24 BP- Convo: Producer & Price Forbes regarding addi"
type textarea "x"
type input "24 BP- Convo: Producer & Price Forbes regarding addin"
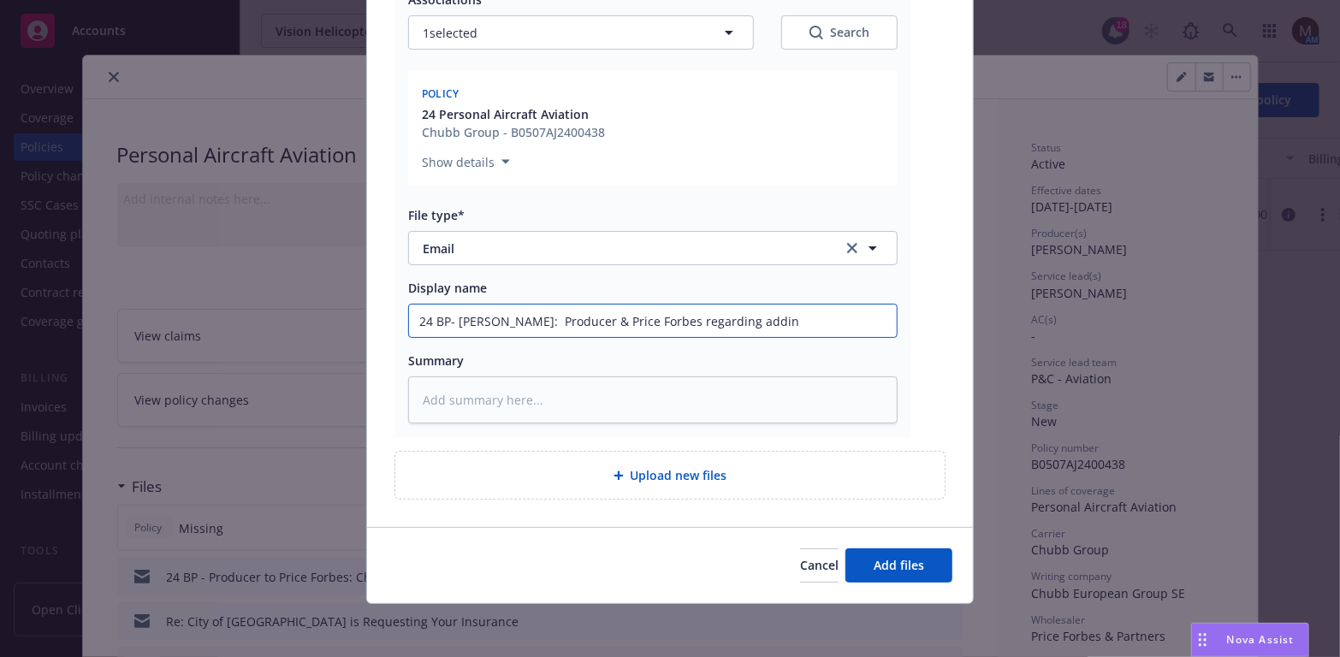
type textarea "x"
type input "24 BP- Convo: Producer & Price Forbes regarding adding"
type textarea "x"
type input "24 BP- Convo: Producer & Price Forbes regarding adding"
type textarea "x"
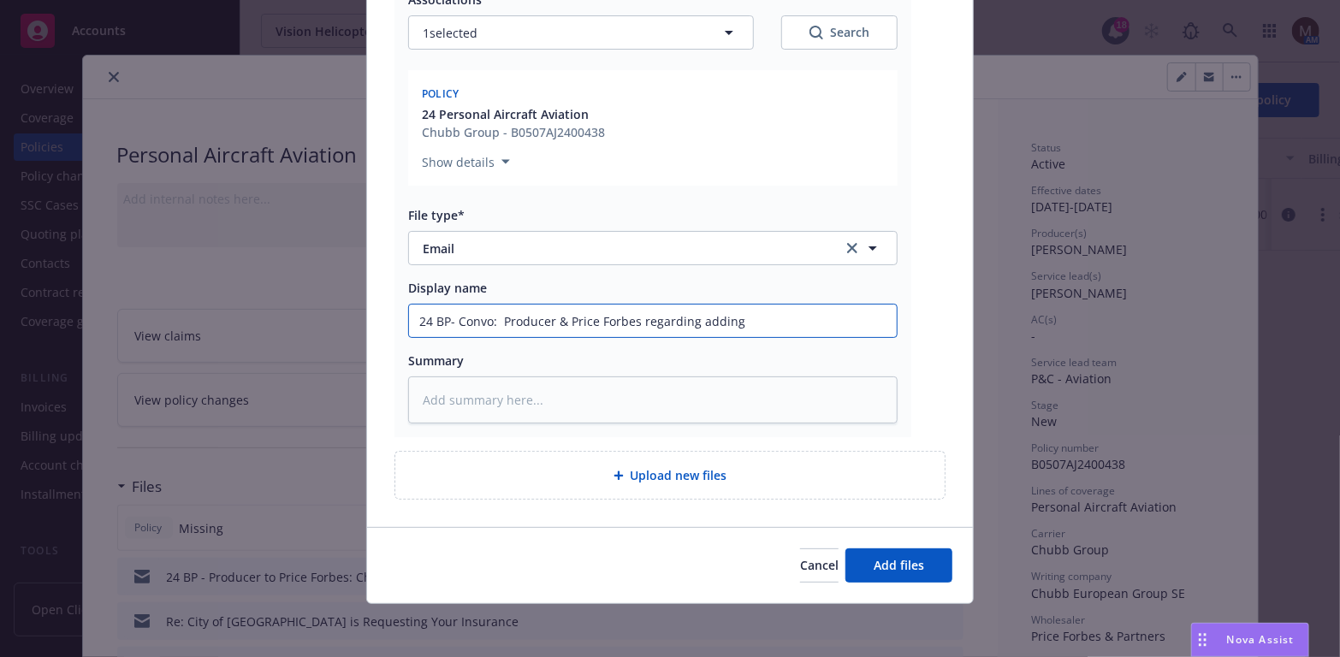
type input "24 BP- Convo: Producer & Price Forbes regarding adding h"
type textarea "x"
type input "24 BP- Convo: Producer & Price Forbes regarding adding hu"
type textarea "x"
type input "24 BP- Convo: Producer & Price Forbes regarding adding hul"
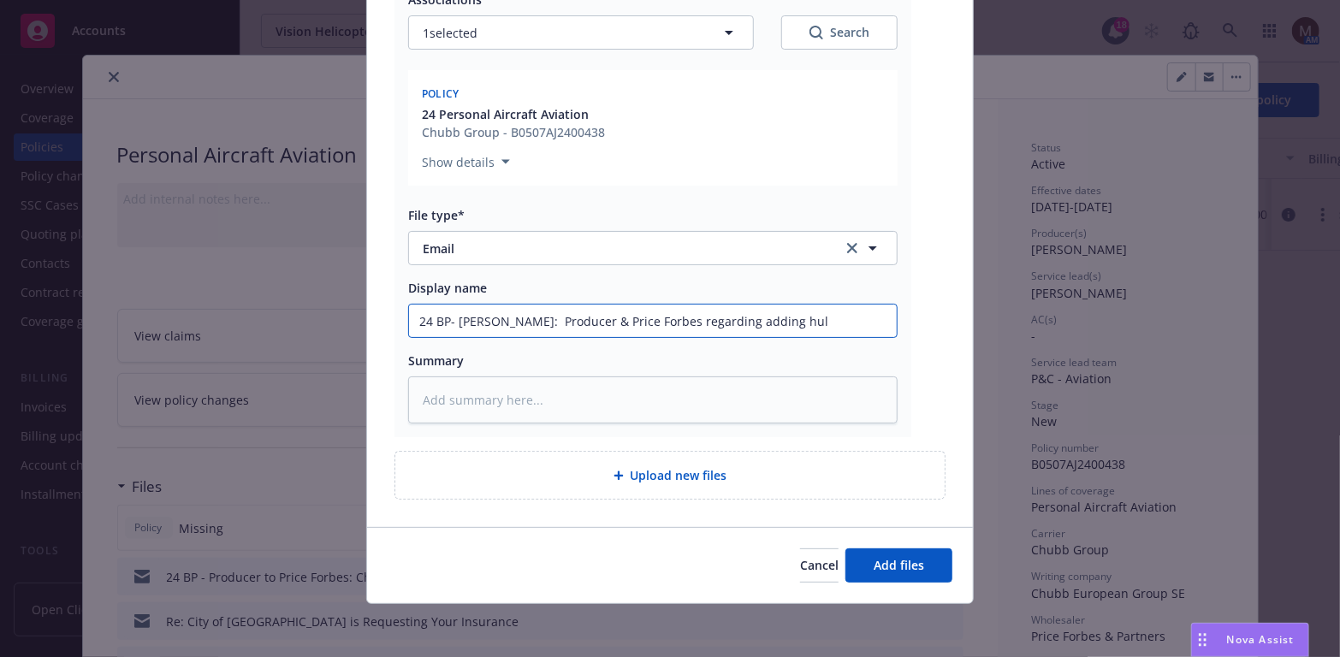
type textarea "x"
type input "24 BP- Convo: Producer & Price Forbes regarding adding hull"
type textarea "x"
type input "24 BP- Convo: Producer & Price Forbes regarding adding hull"
type textarea "x"
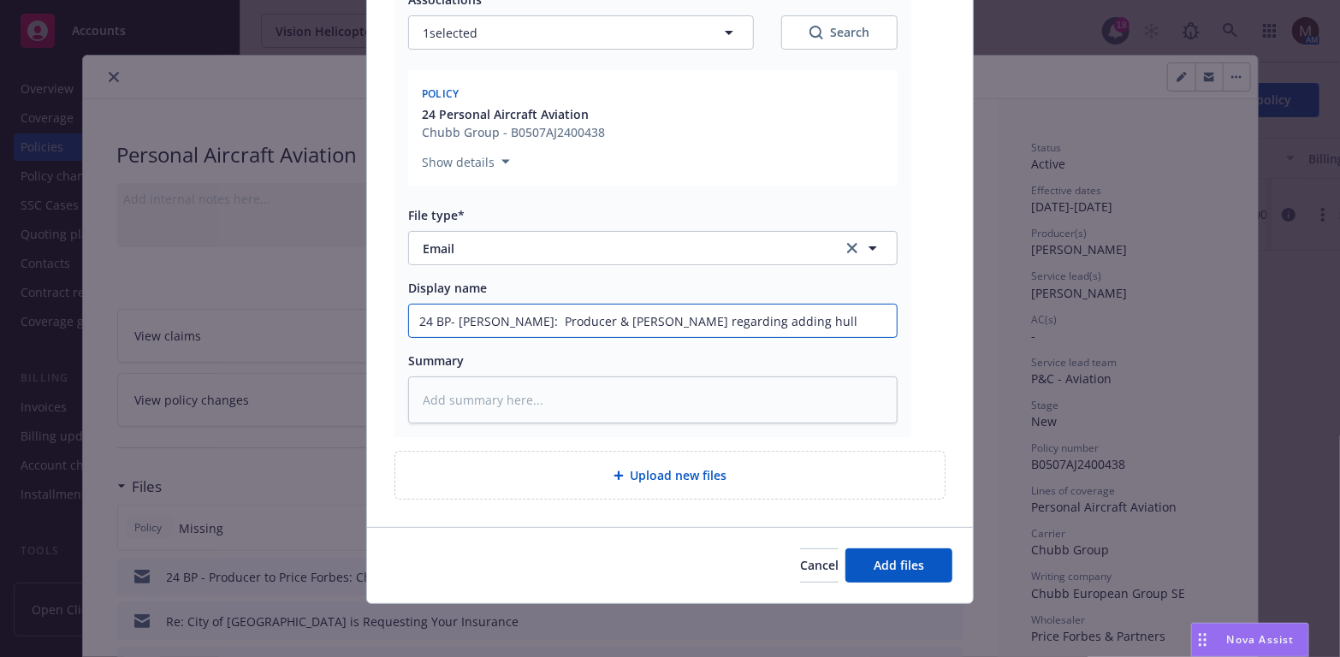
type input "24 BP- Convo: Producer & Price Forbes regarding adding hull c"
type textarea "x"
type input "24 BP- Convo: Producer & Price Forbes regarding adding hull co"
type textarea "x"
type input "24 BP- Convo: Producer & Price Forbes regarding adding hull cov"
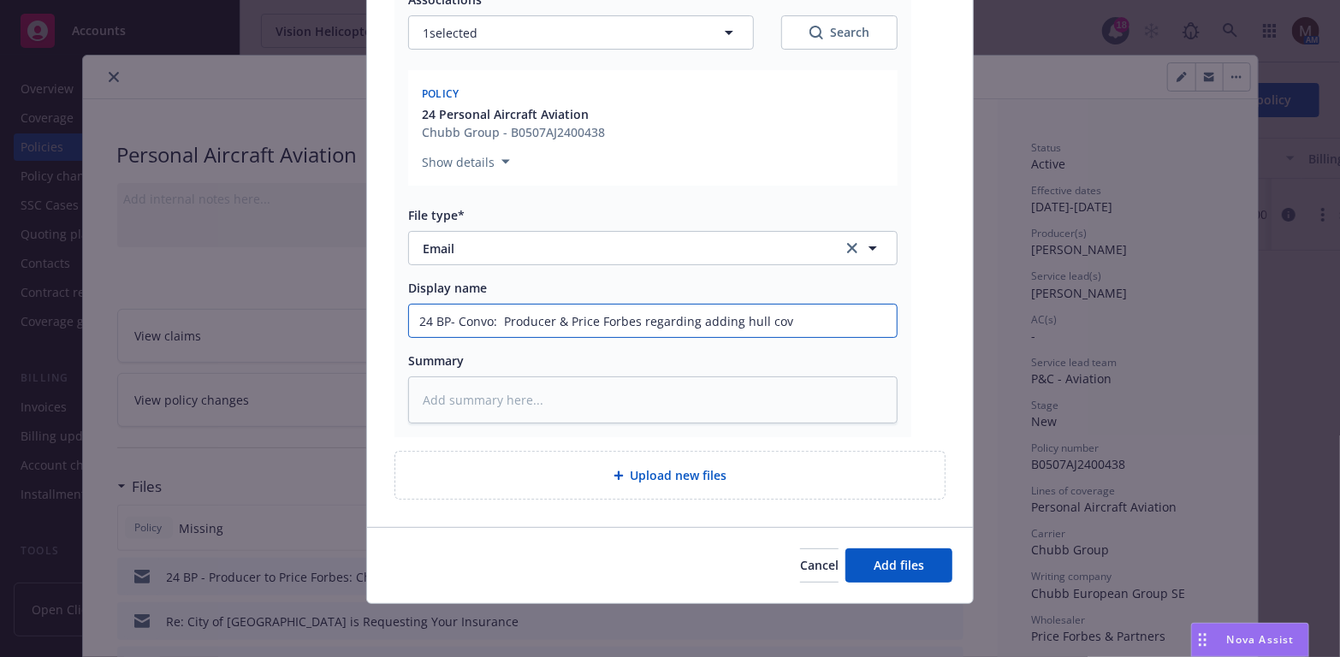
type textarea "x"
type input "24 BP- Convo: Producer & Price Forbes regarding adding hull cove"
type textarea "x"
type input "24 BP- Convo: Producer & Price Forbes regarding adding hull cover"
type textarea "x"
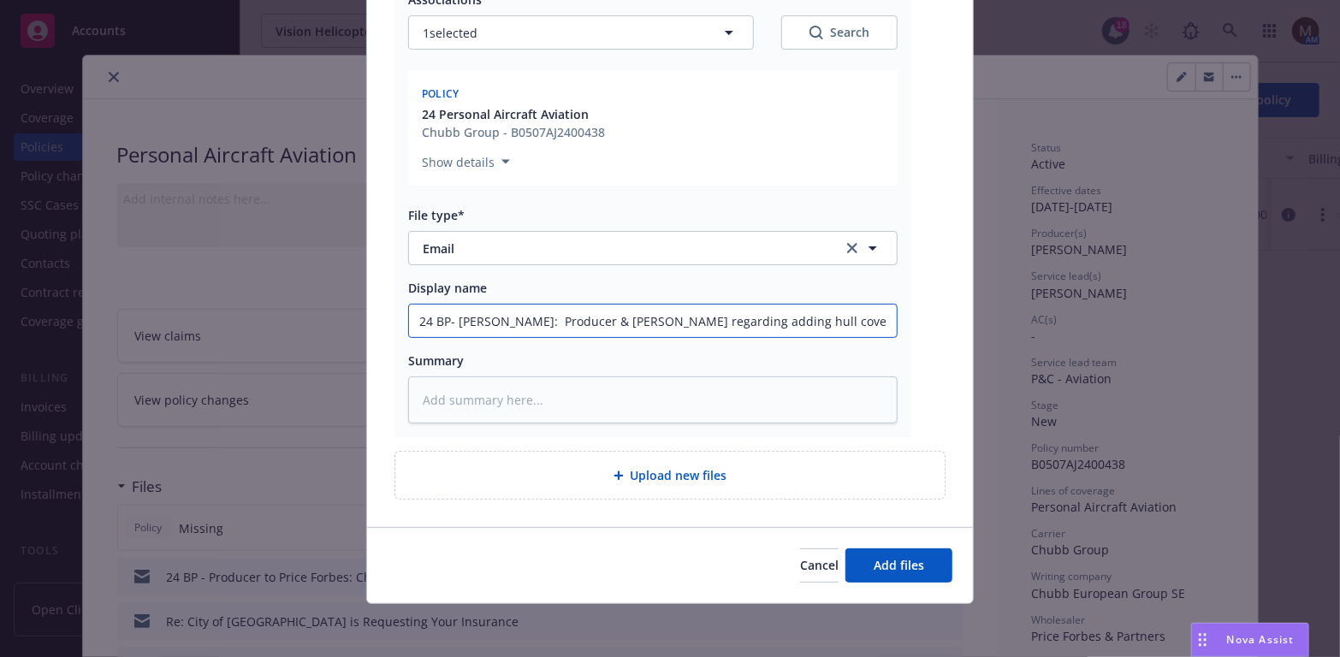
type input "24 BP- Convo: Producer & Price Forbes regarding adding hull covera"
type textarea "x"
type input "24 BP- Convo: Producer & Price Forbes regarding adding hull coverag"
type textarea "x"
drag, startPoint x: 836, startPoint y: 317, endPoint x: 375, endPoint y: 333, distance: 461.3
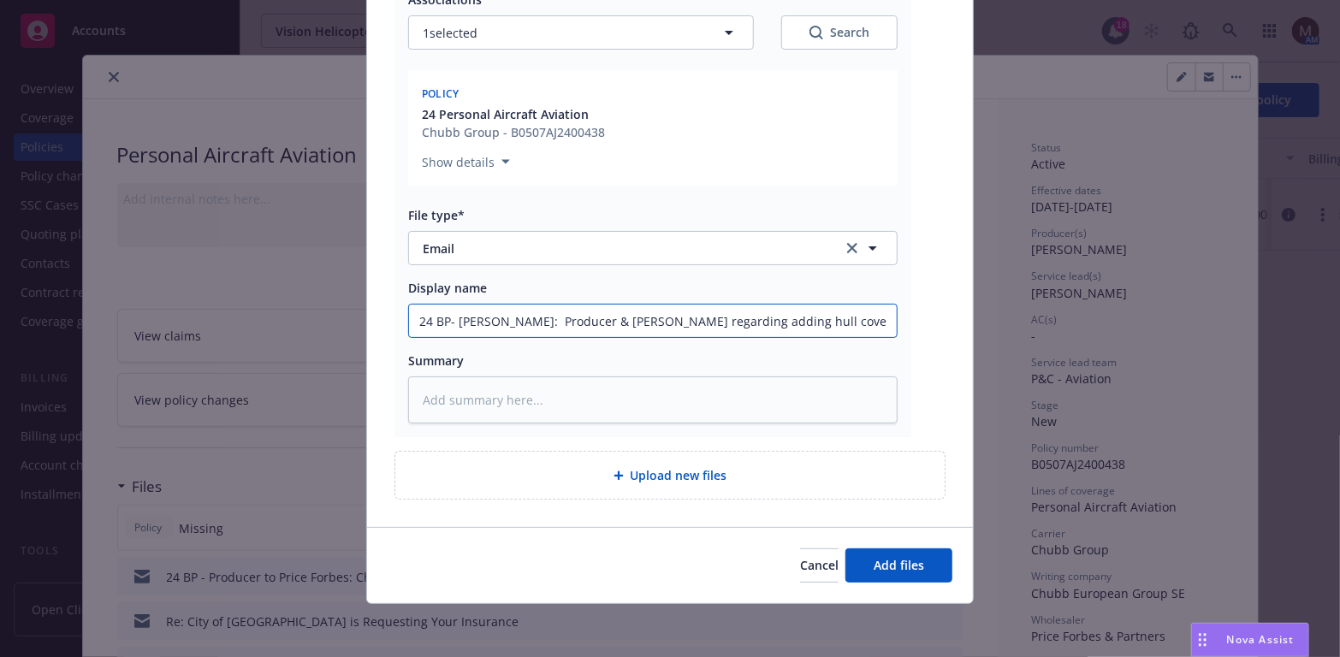
click at [375, 333] on div "Re_ Vision Helicopters - Bell 505 Hull Coverage & King Air 200.msg Associations…" at bounding box center [670, 215] width 606 height 624
type input "24 BP- Convo: Producer & Price Forbes regarding adding hull coverage"
click at [458, 394] on textarea at bounding box center [652, 399] width 489 height 47
paste textarea "24 BP- Convo: Producer & Price Forbes regarding adding hull coverage"
type textarea "x"
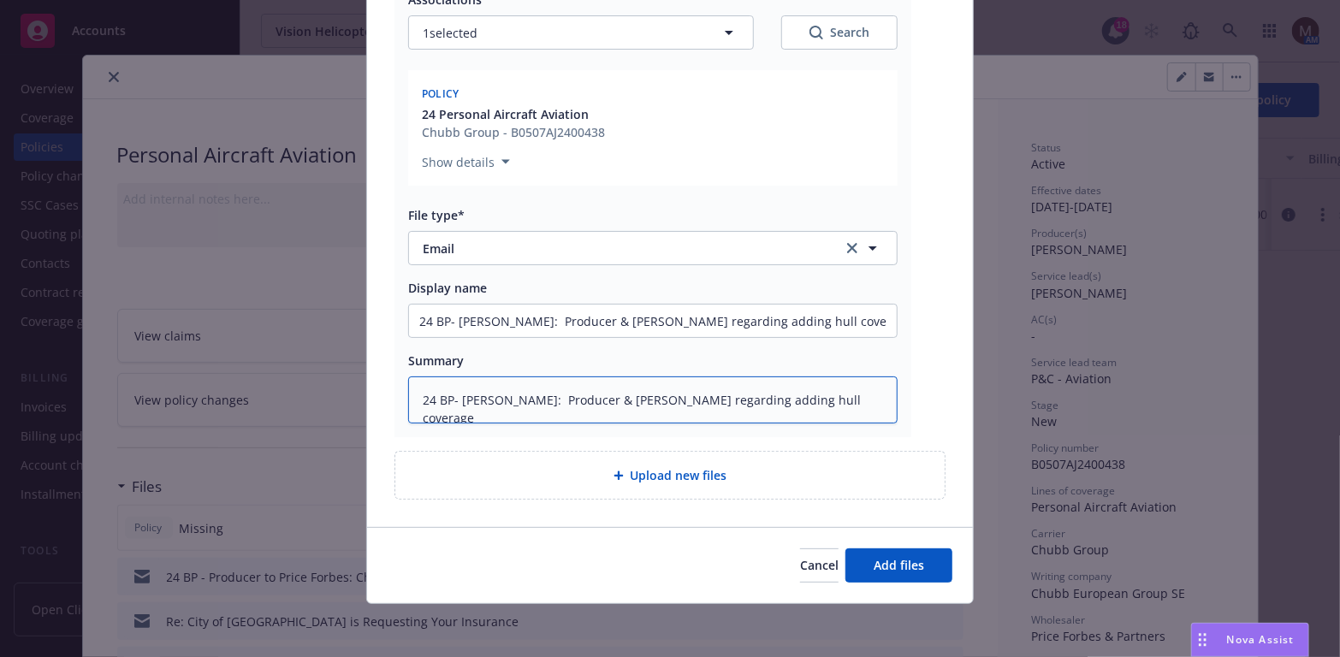
type textarea "24 BP- Convo: Producer & Price Forbes regarding adding hull coverage"
drag, startPoint x: 728, startPoint y: 317, endPoint x: 642, endPoint y: 322, distance: 85.6
click at [648, 322] on input "24 BP- Convo: Producer & Price Forbes regarding adding hull coverage" at bounding box center [653, 321] width 488 height 33
type textarea "x"
type input "24 BP- Convo: Producer & Price Forbes re hull coverage"
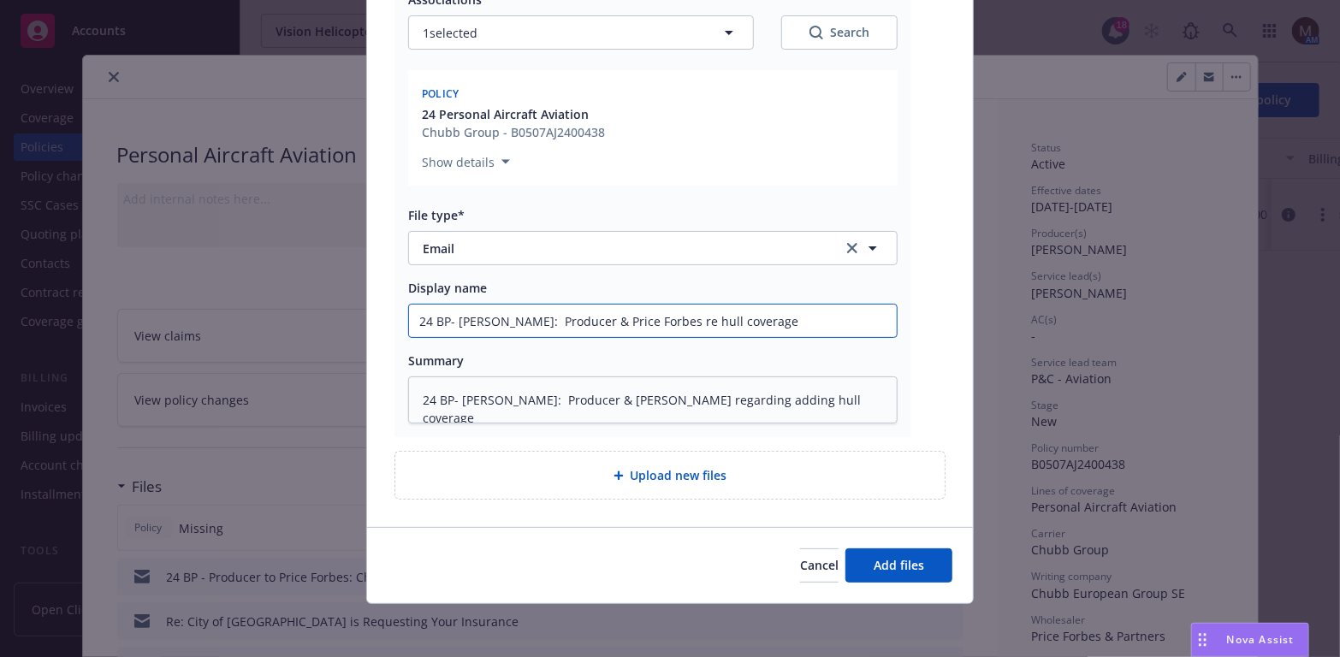
type textarea "x"
type input "24 BP- Convo: Producer & Price Forbes r hull coverage"
type textarea "x"
type input "24 BP- Convo: Producer & Price Forbes hull coverage"
type textarea "x"
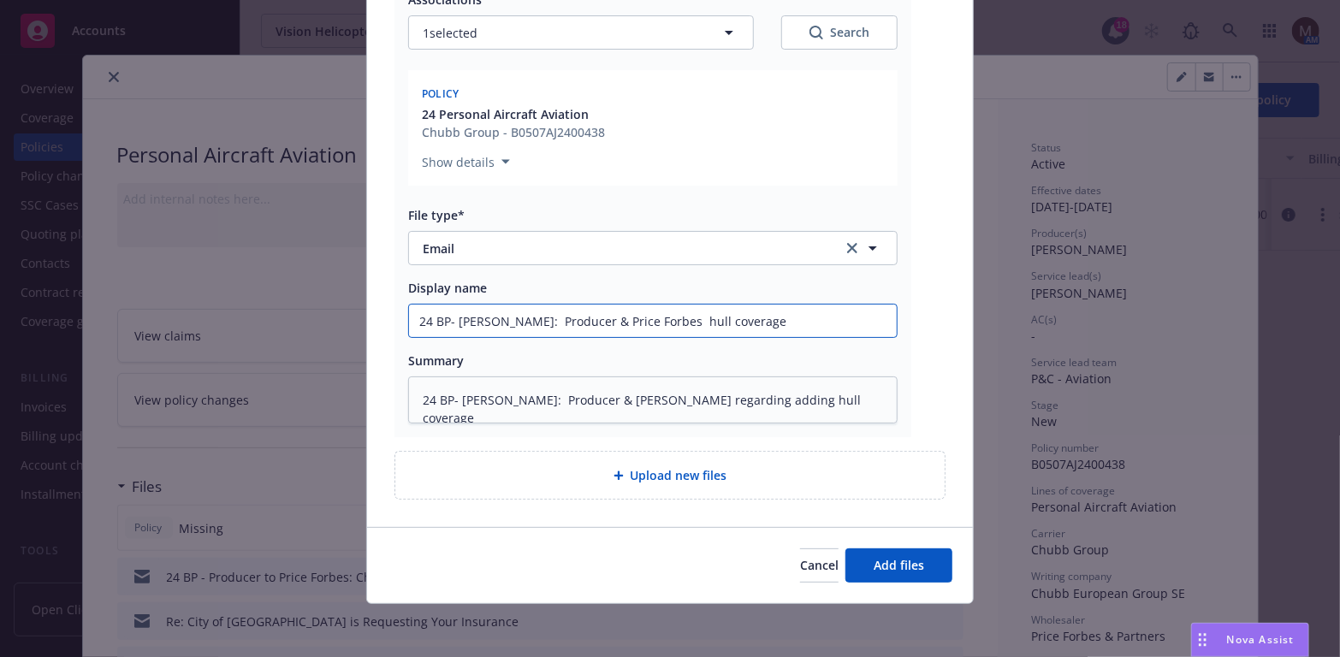
type input "24 BP- Convo: Producer & Price Forbes c hull coverage"
type textarea "x"
type input "24 BP- Convo: Producer & Price Forbes co hull coverage"
type textarea "x"
type input "24 BP- Convo: Producer & Price Forbes con hull coverage"
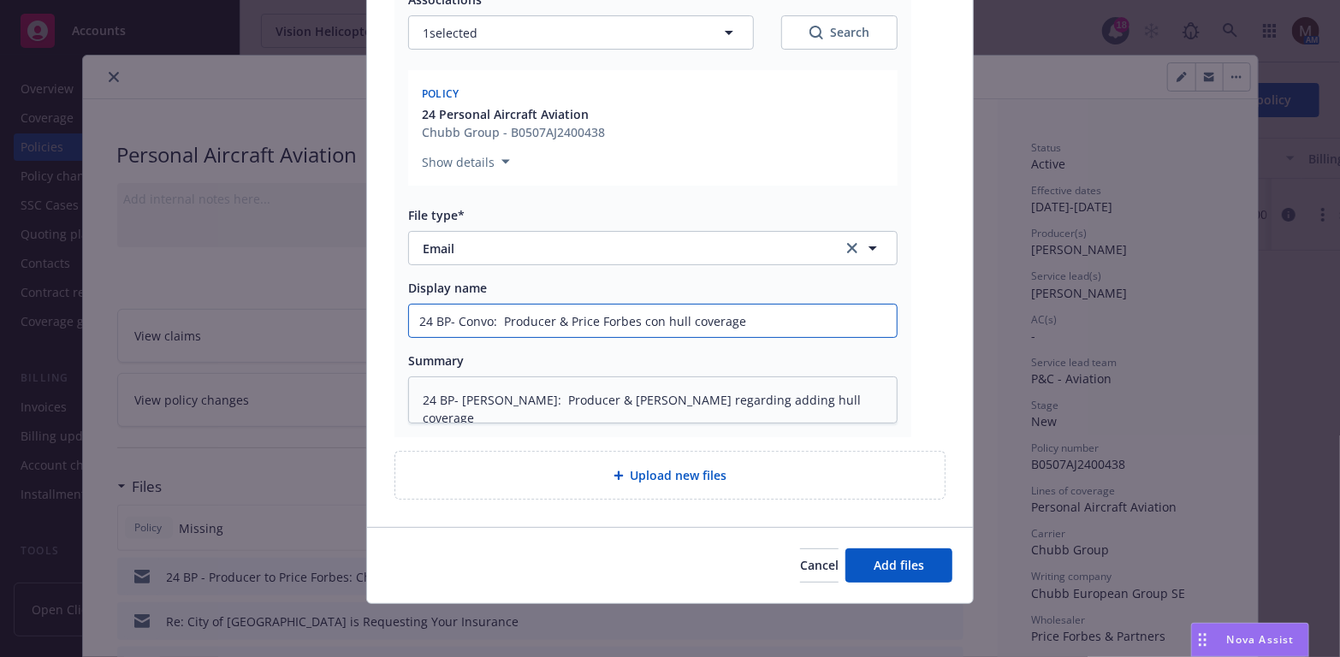
type textarea "x"
type input "24 BP- Convo: Producer & Price Forbes conf hull coverage"
type textarea "x"
type input "24 BP- Convo: Producer & Price Forbes confi hull coverage"
type textarea "x"
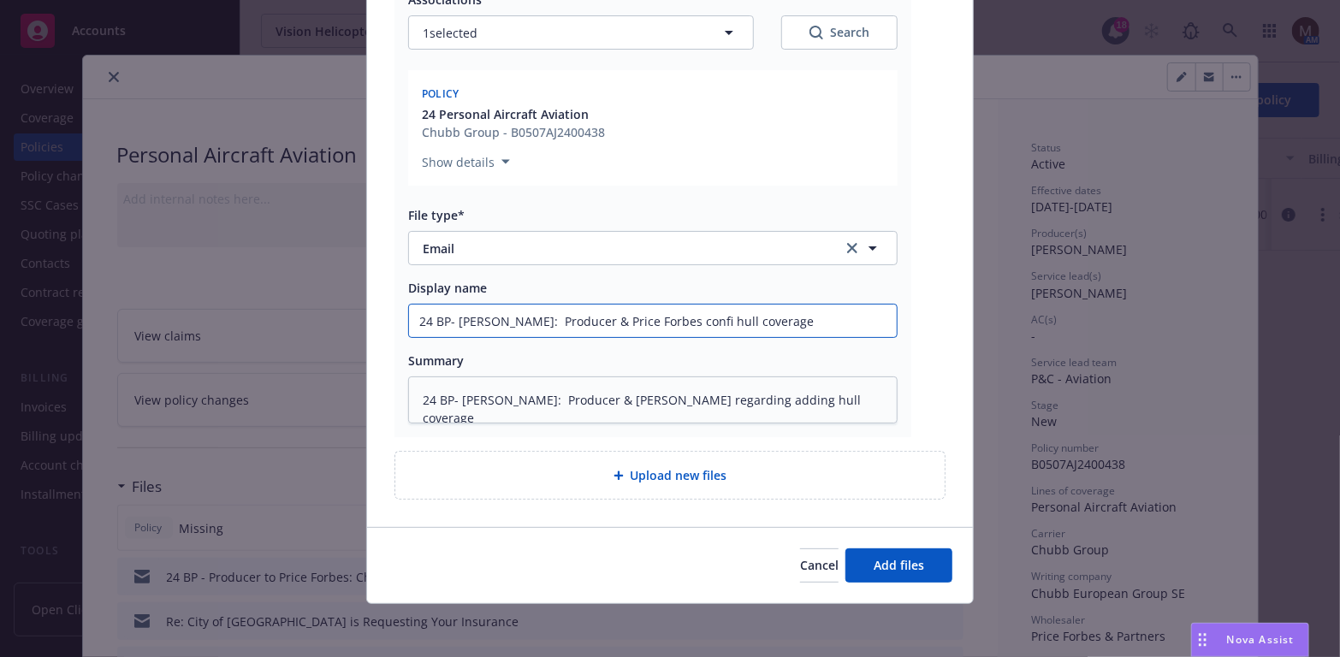
type input "24 BP- Convo: Producer & Price Forbes confir hull coverage"
type textarea "x"
type input "24 BP- Convo: Producer & Price Forbes confirm hull coverage"
type textarea "x"
type input "24 BP- Convo: Producer & Price Forbes confirme hull coverage"
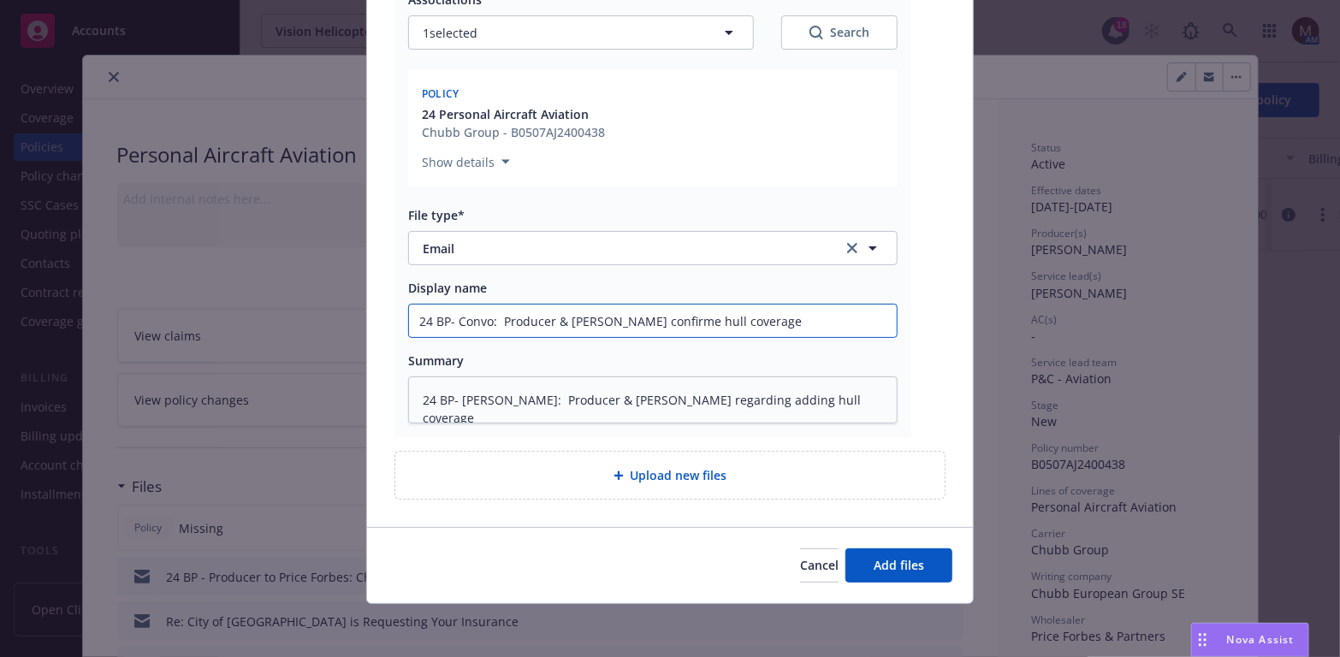
type textarea "x"
type input "24 BP- Convo: Producer & Price Forbes confirmed hull coverage"
type textarea "x"
type input "24 BP- Convo: Producer & Price Forbes confirmed hull coverage"
type textarea "x"
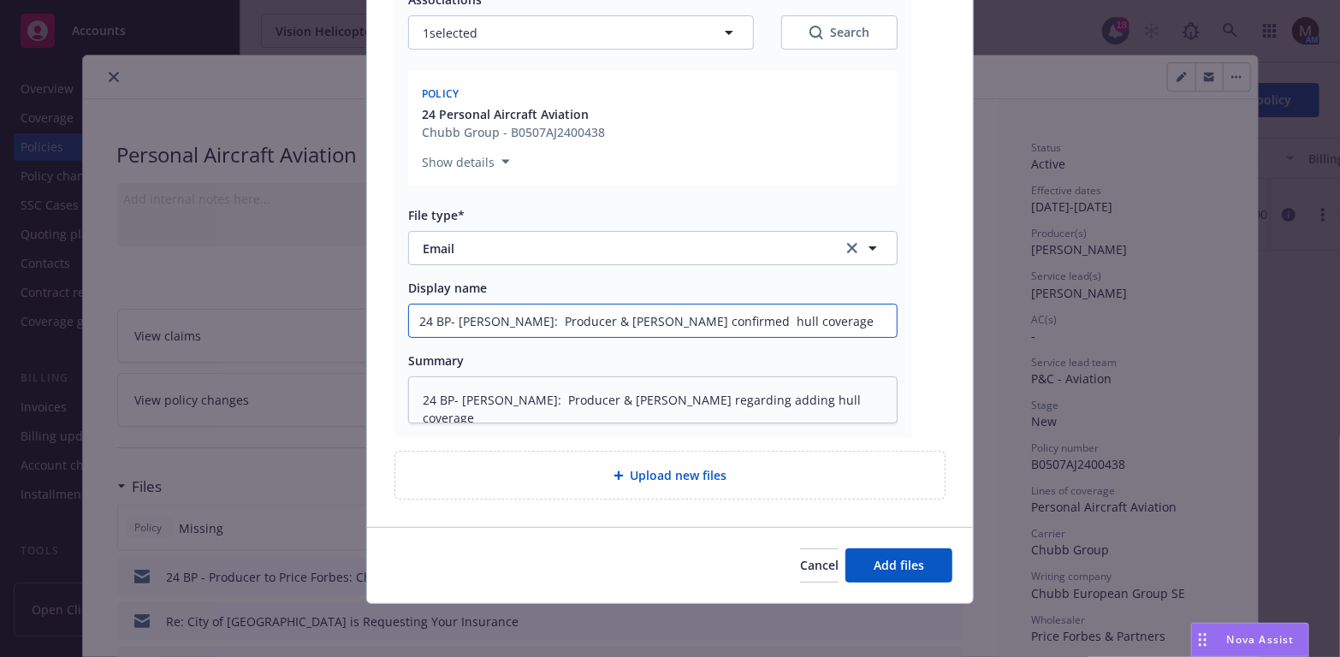
type input "24 BP- Convo: Producer & Price Forbes confirmed t hull coverage"
type textarea "x"
type input "24 BP- Convo: Producer & Price Forbes confirmed to hull coverage"
type textarea "x"
type input "24 BP- Convo: Producer & Price Forbes confirmed to a hull coverage"
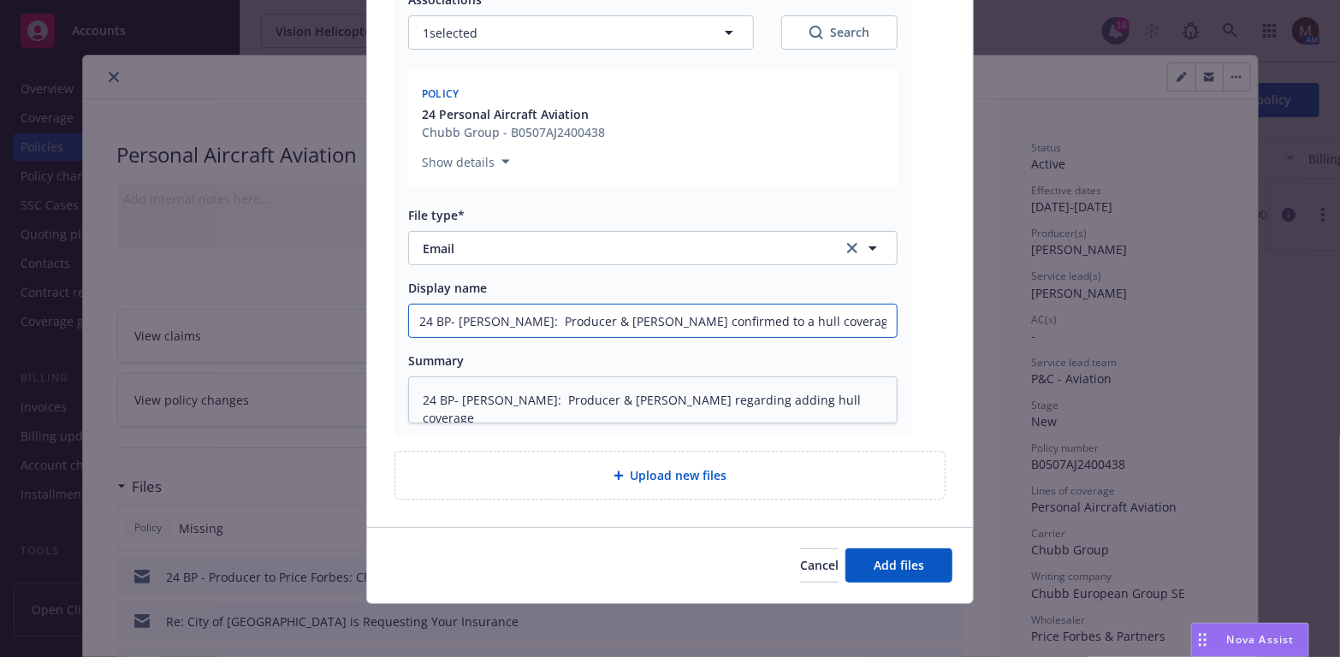
type textarea "x"
type input "24 BP- Convo: Producer & Price Forbes confirmed to ad hull coverage"
type textarea "x"
drag, startPoint x: 769, startPoint y: 322, endPoint x: 281, endPoint y: 322, distance: 487.6
click at [281, 322] on div "Add files The uploaded files will be associated with 24 Personal Aircraft Aviat…" at bounding box center [670, 328] width 1340 height 657
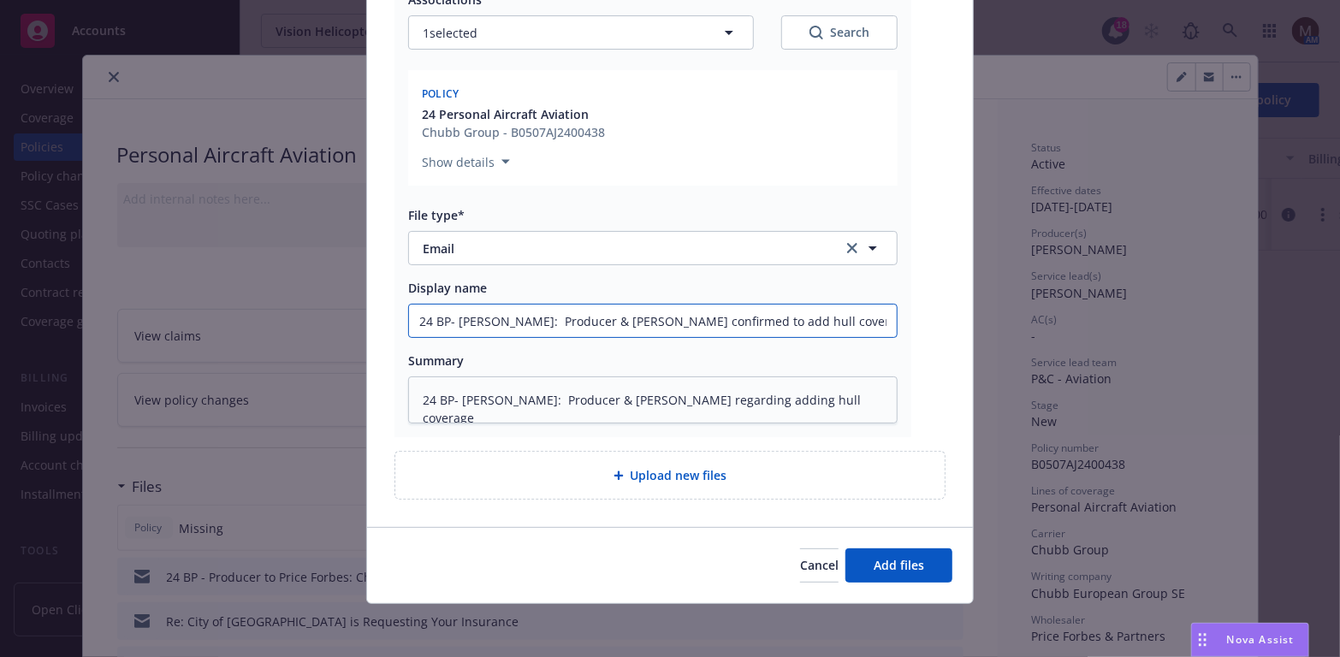
type input "24 BP- Convo: Producer & Price Forbes confirmed to add hull coverage"
drag, startPoint x: 844, startPoint y: 401, endPoint x: 398, endPoint y: 401, distance: 446.5
click at [398, 401] on div "Re_ Vision Helicopters - Bell 505 Hull Coverage & King Air 200.msg Associations…" at bounding box center [652, 184] width 517 height 506
paste textarea "confirmed to add"
type textarea "x"
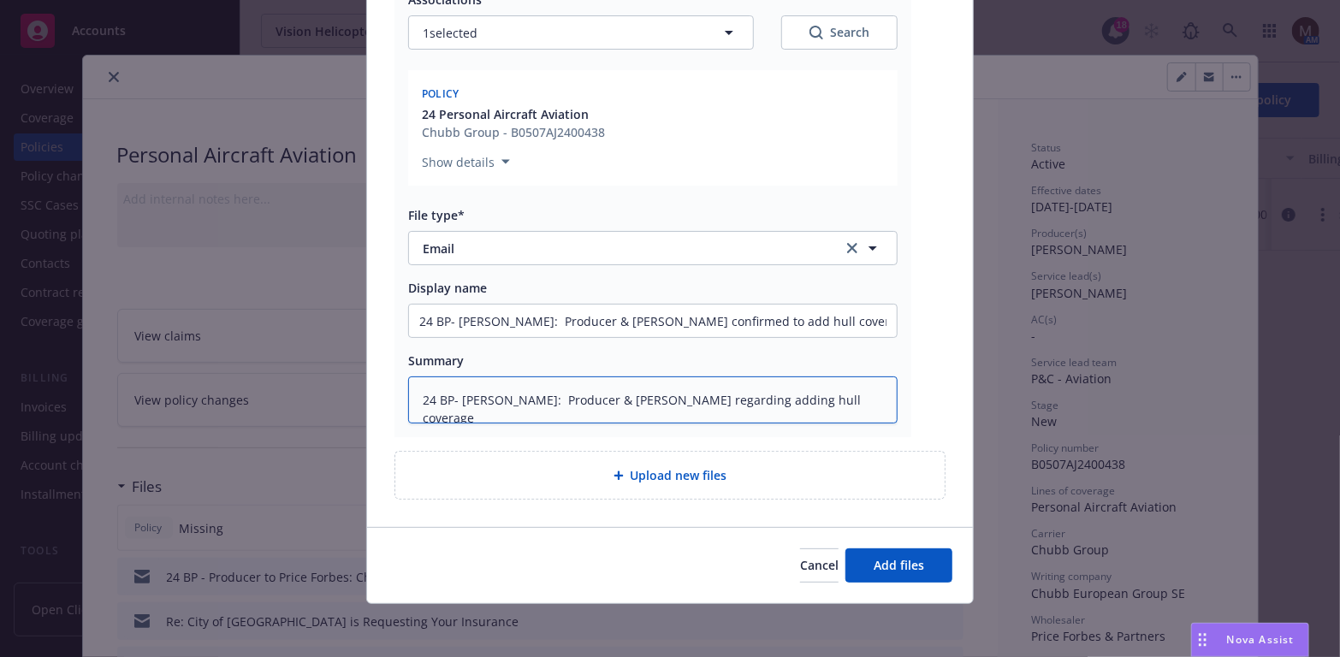
type textarea "24 BP- Convo: Producer & Price Forbes confirmed to add hull coverage"
type textarea "x"
type textarea "24 BP- Convo: Producer & Price Forbes confirmed to add hull coverage,"
type textarea "x"
type textarea "24 BP- Convo: Producer & Price Forbes confirmed to add hull coverage,"
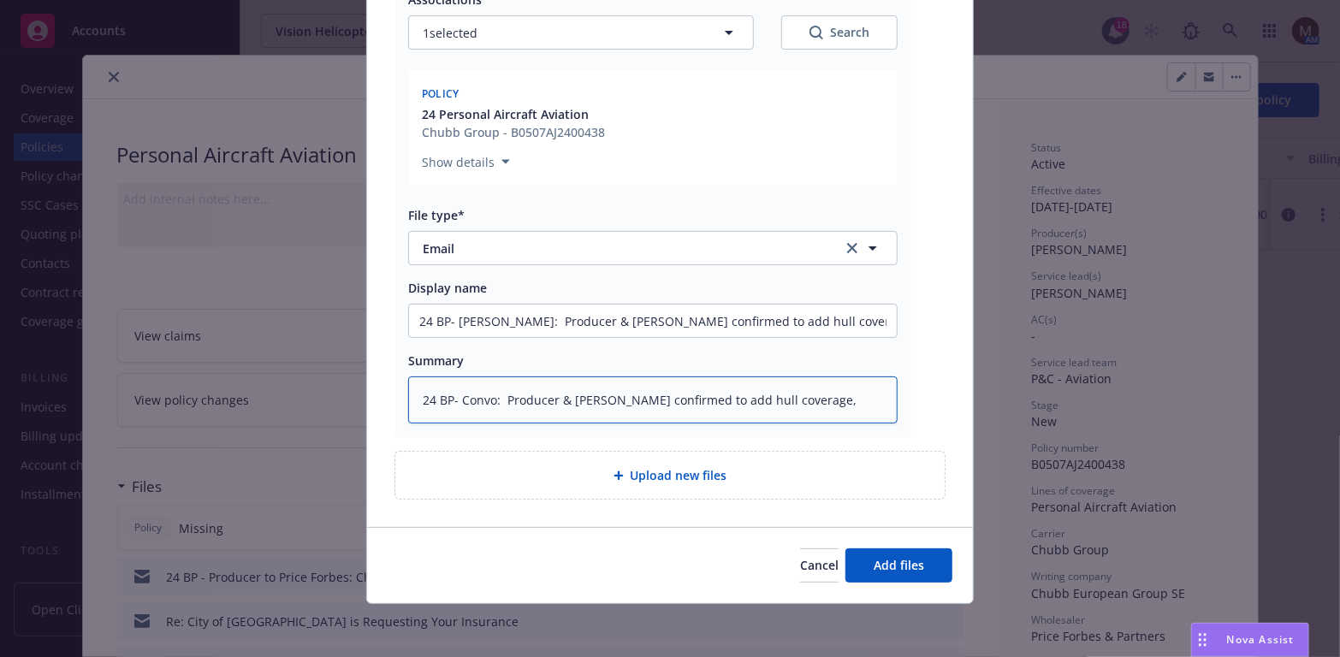
type textarea "x"
drag, startPoint x: 837, startPoint y: 399, endPoint x: 858, endPoint y: 403, distance: 20.8
click at [838, 399] on textarea "24 BP- Convo: Producer & Price Forbes confirmed to add hull coverage, eff" at bounding box center [652, 399] width 489 height 47
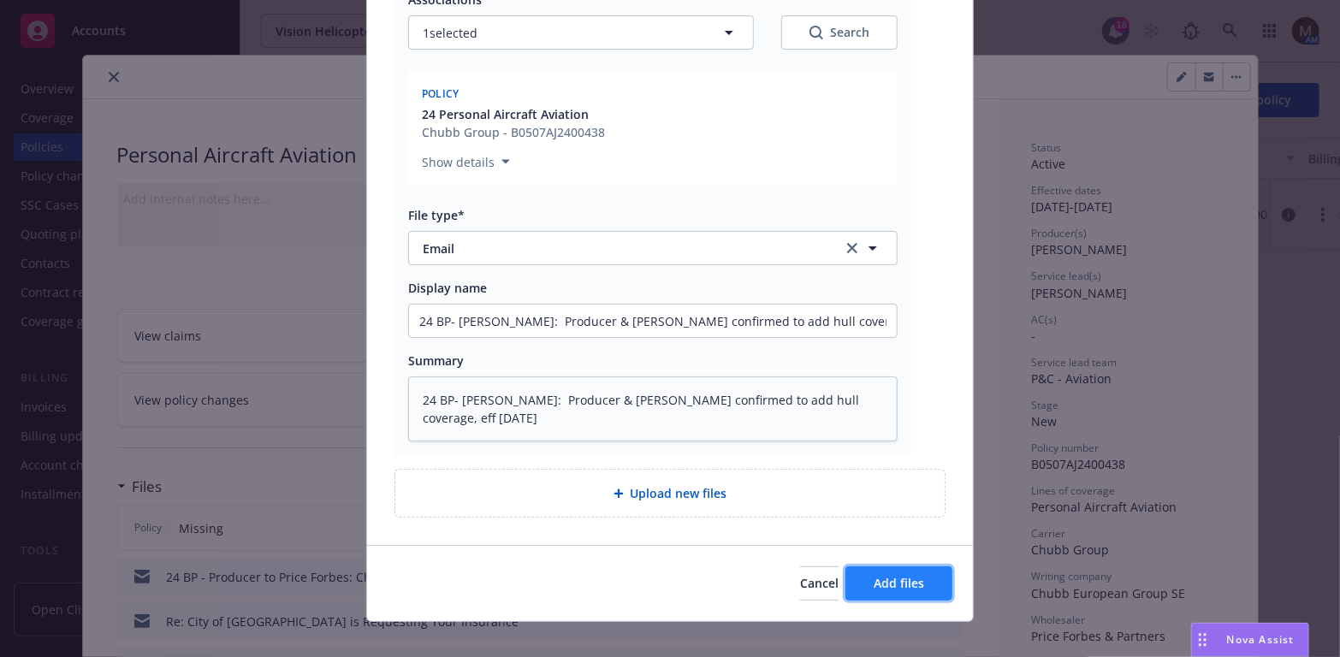
click at [895, 578] on span "Add files" at bounding box center [898, 583] width 50 height 16
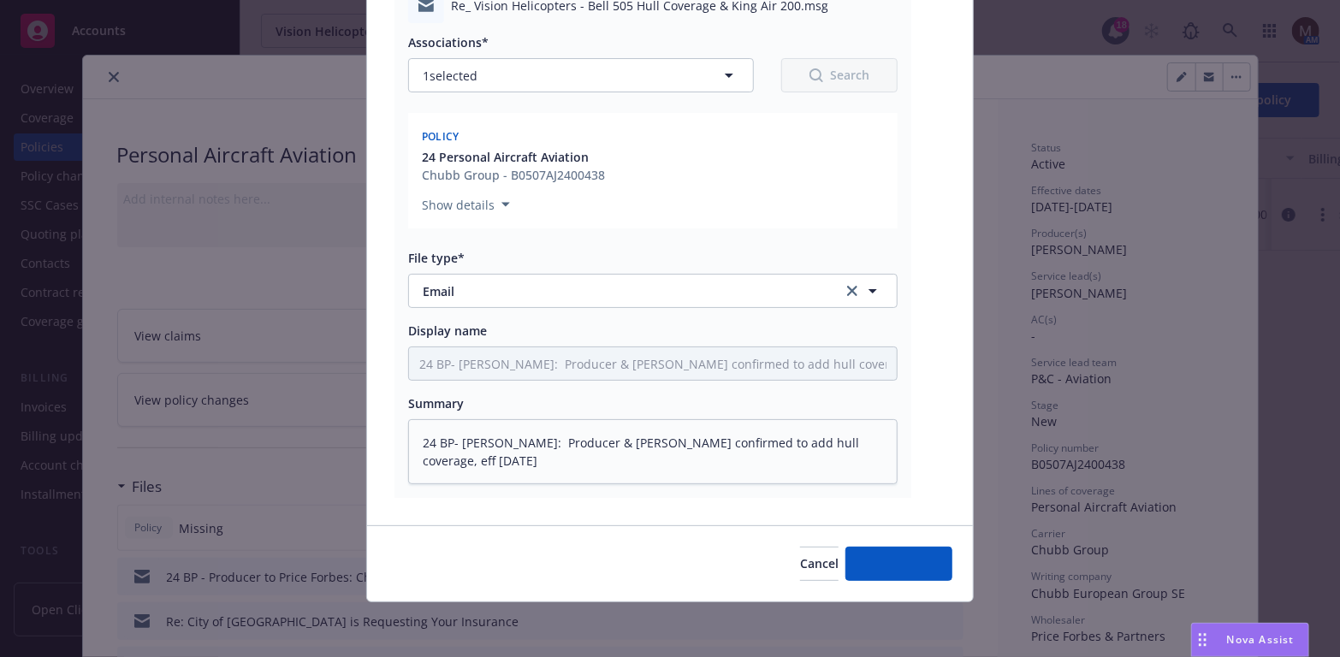
scroll to position [225, 0]
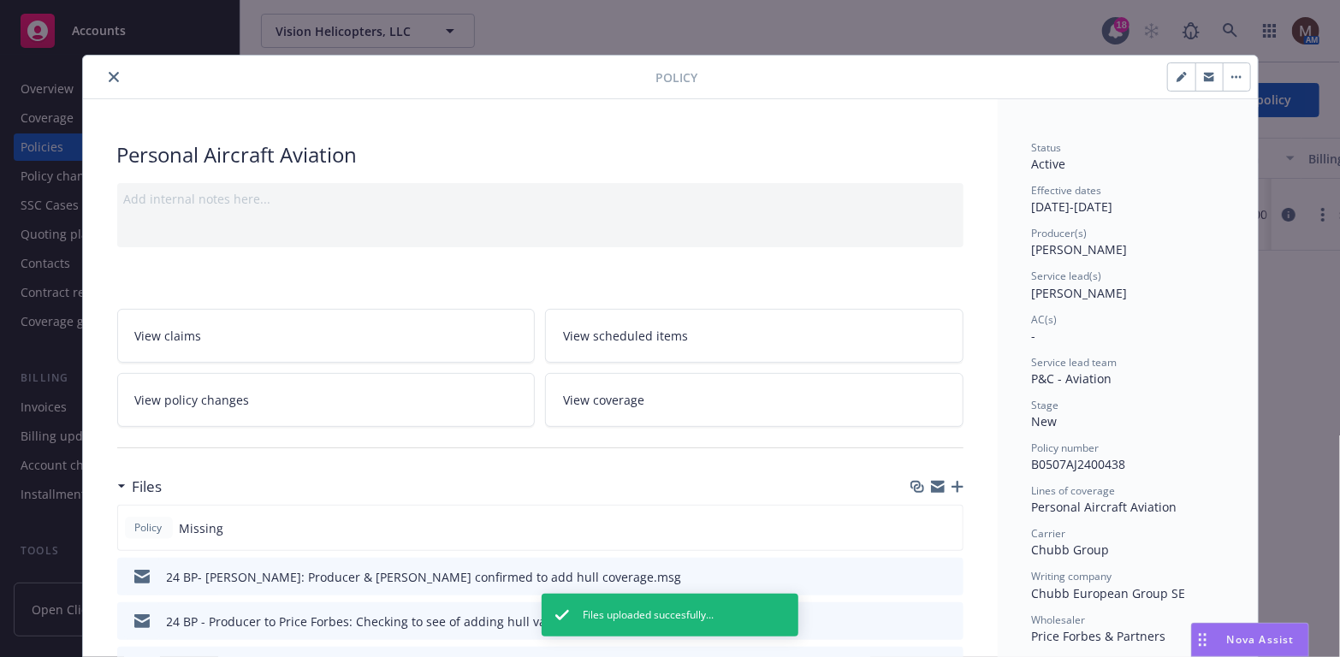
click at [103, 70] on button "close" at bounding box center [113, 77] width 21 height 21
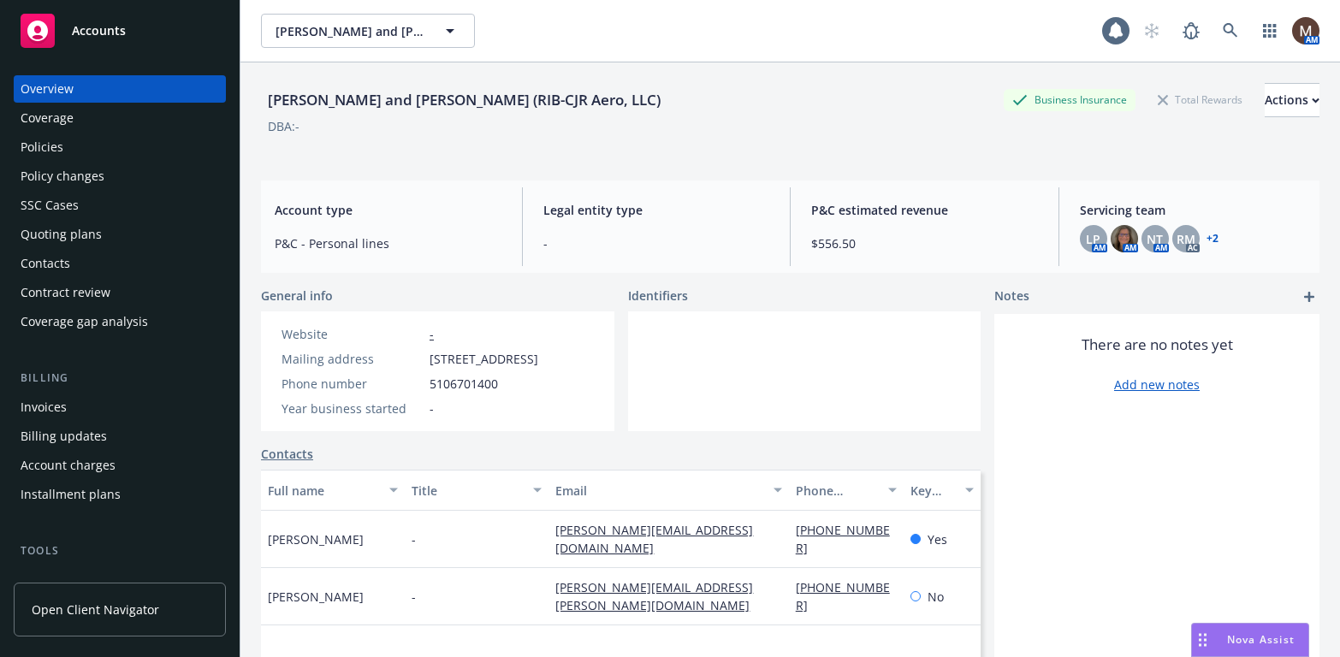
click at [57, 144] on div "Policies" at bounding box center [42, 146] width 43 height 27
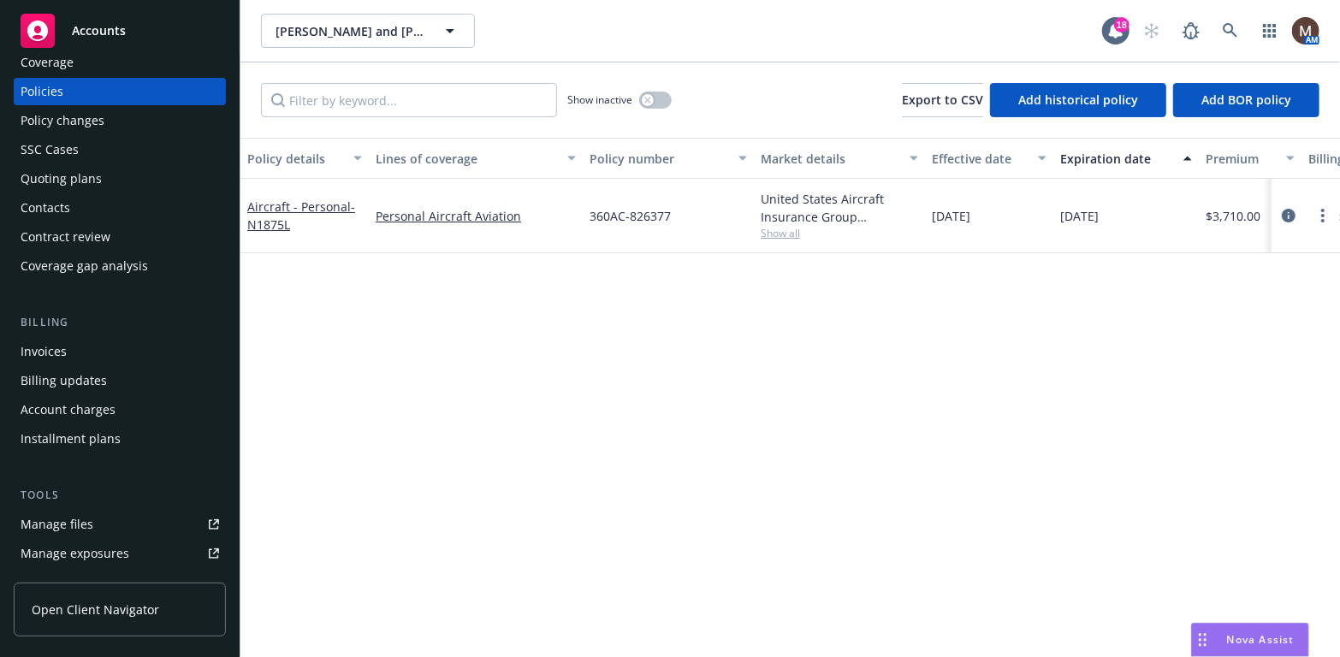
scroll to position [86, 0]
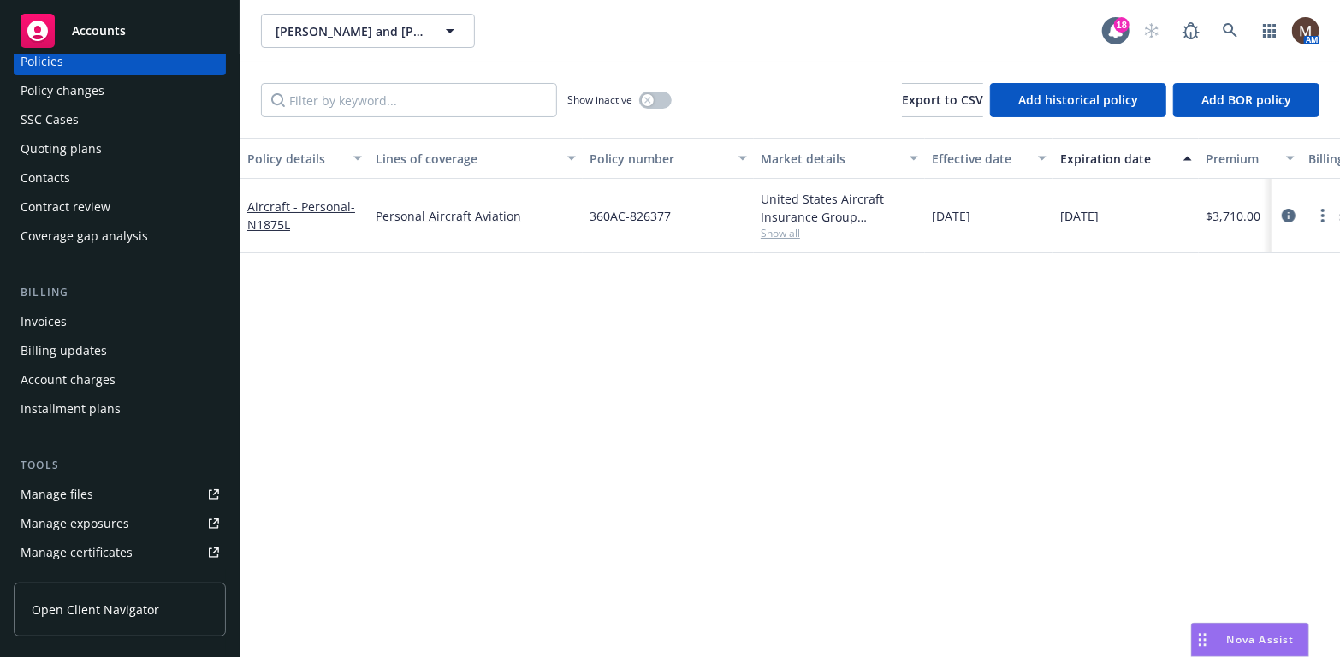
click at [86, 495] on div "Manage files" at bounding box center [57, 494] width 73 height 27
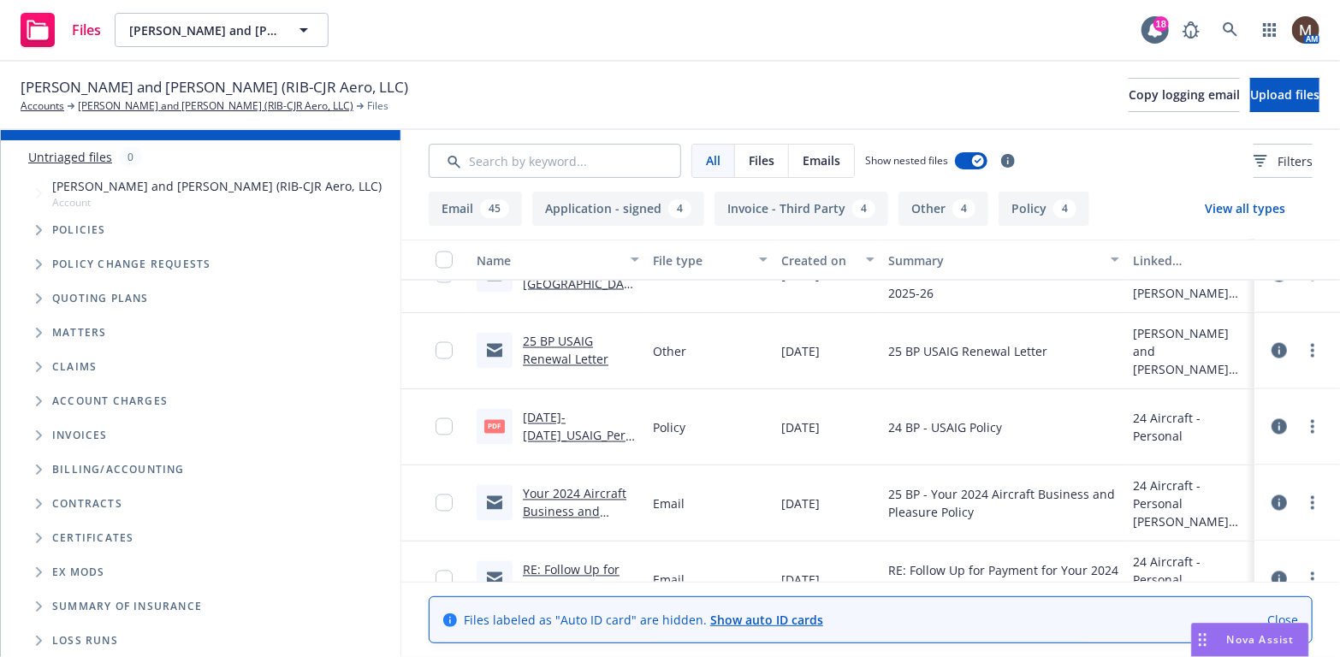
scroll to position [1711, 0]
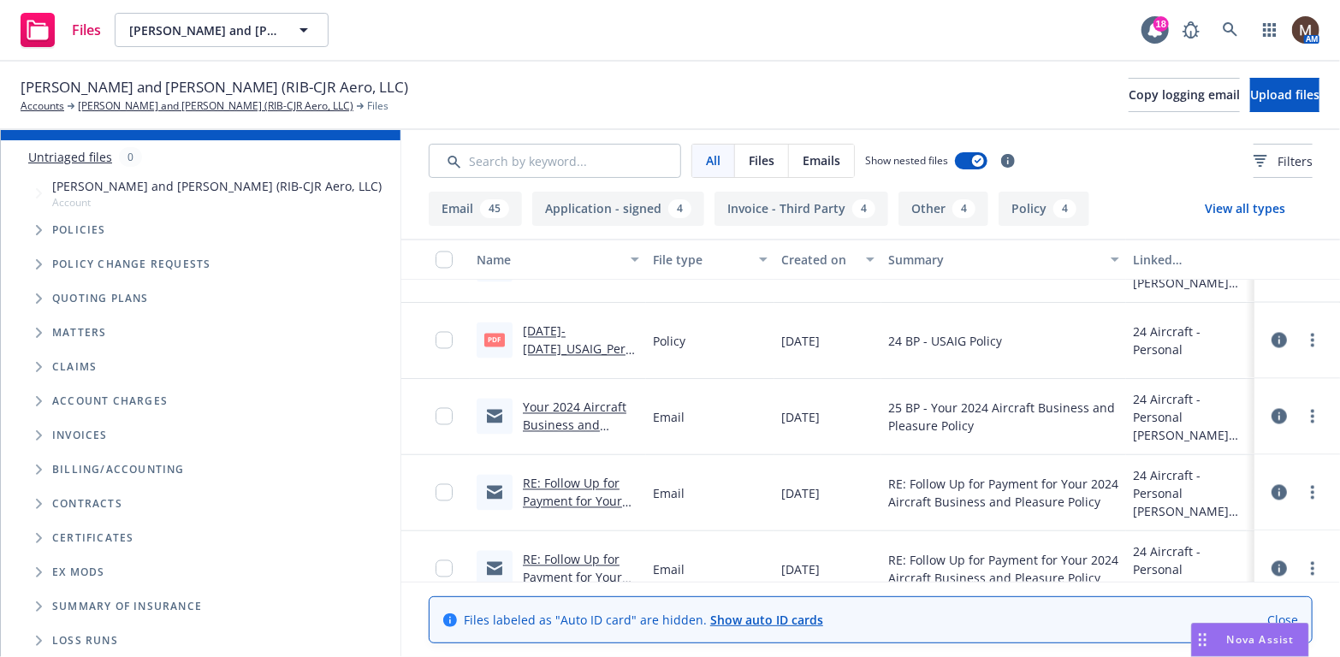
drag, startPoint x: 590, startPoint y: 347, endPoint x: 910, endPoint y: 348, distance: 319.9
click at [590, 347] on link "[DATE]-[DATE]_USAIG_Personal Aircraft_360AC-820106 - Policy.pdf" at bounding box center [580, 358] width 115 height 70
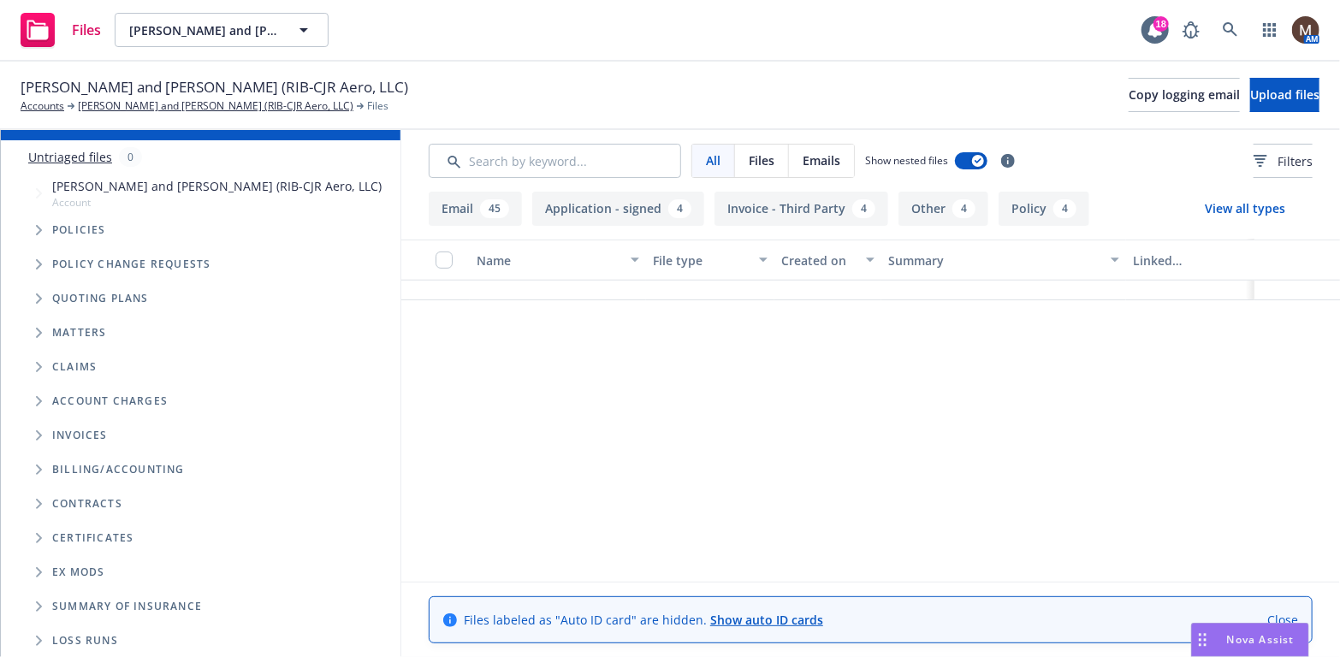
scroll to position [0, 0]
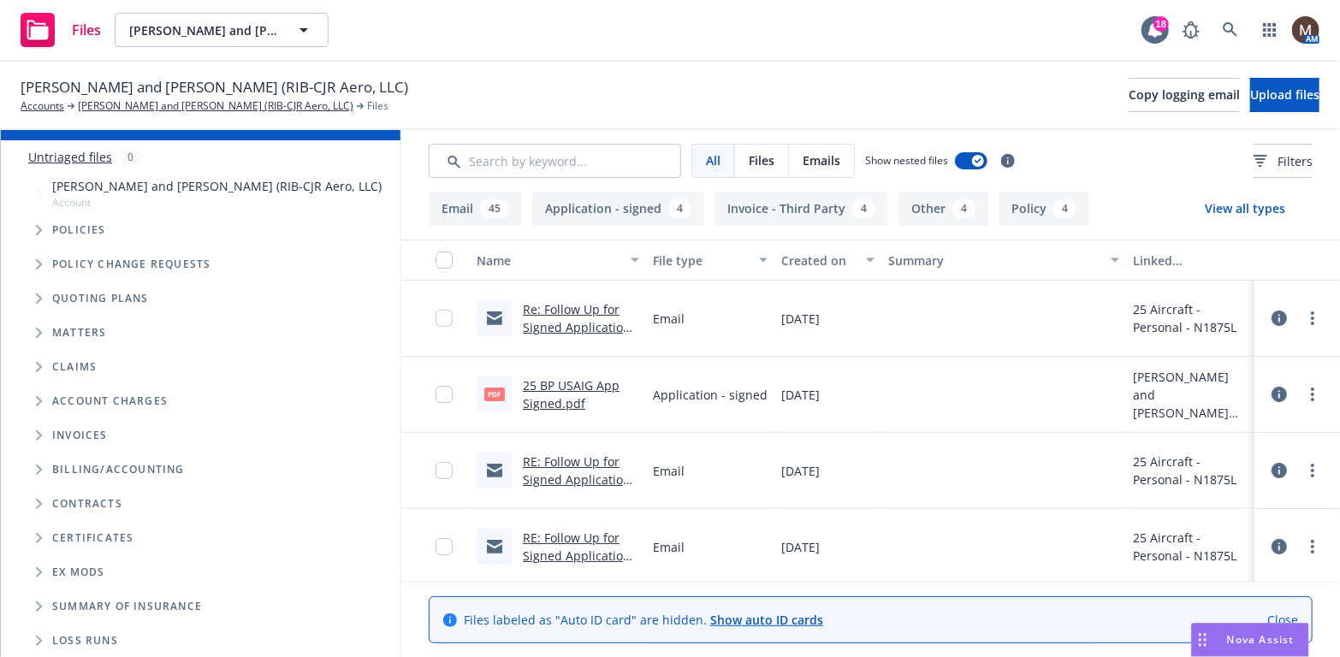
click at [570, 381] on link "25 BP USAIG App Signed.pdf" at bounding box center [571, 394] width 97 height 34
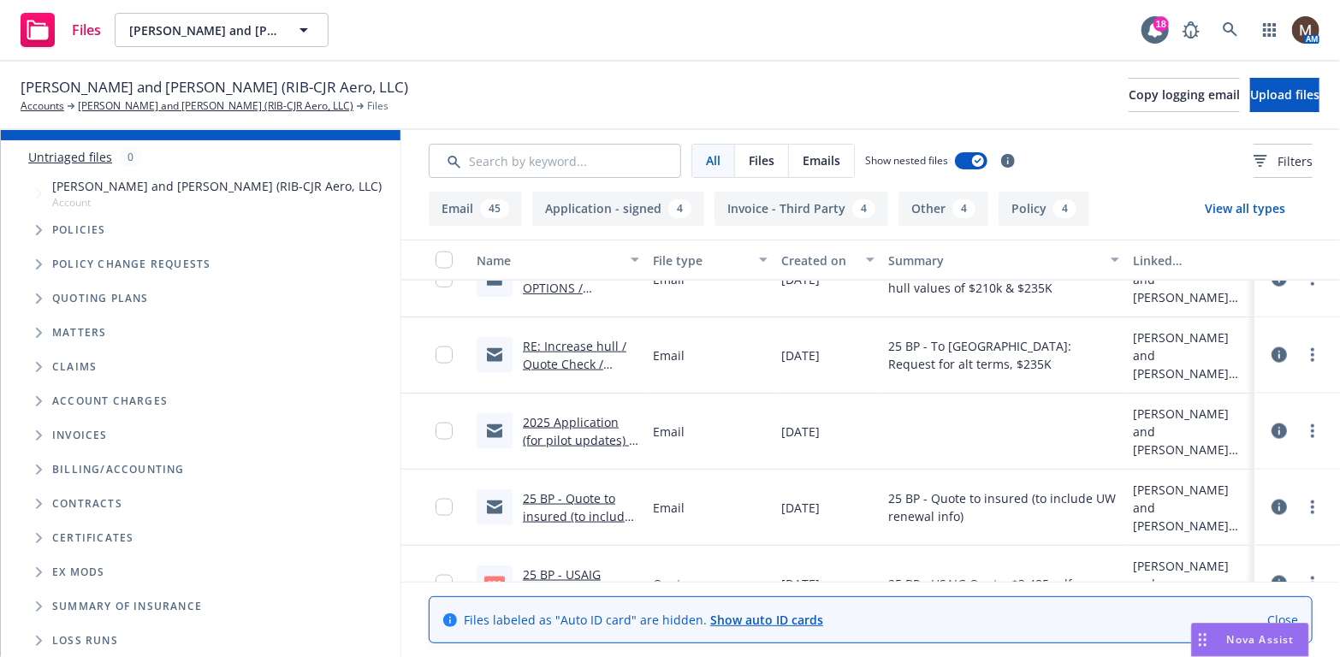
scroll to position [1283, 0]
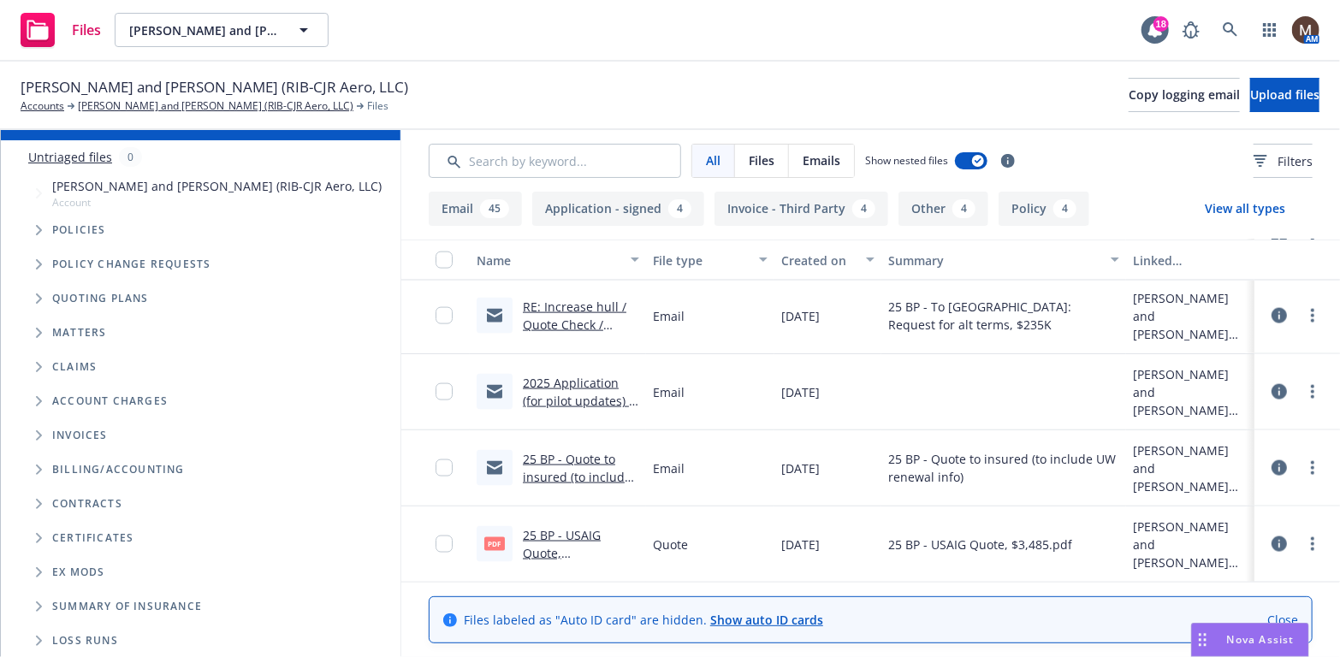
click at [594, 381] on link "2025 Application (for pilot updates) / [PERSON_NAME] / [DATE]" at bounding box center [578, 410] width 110 height 70
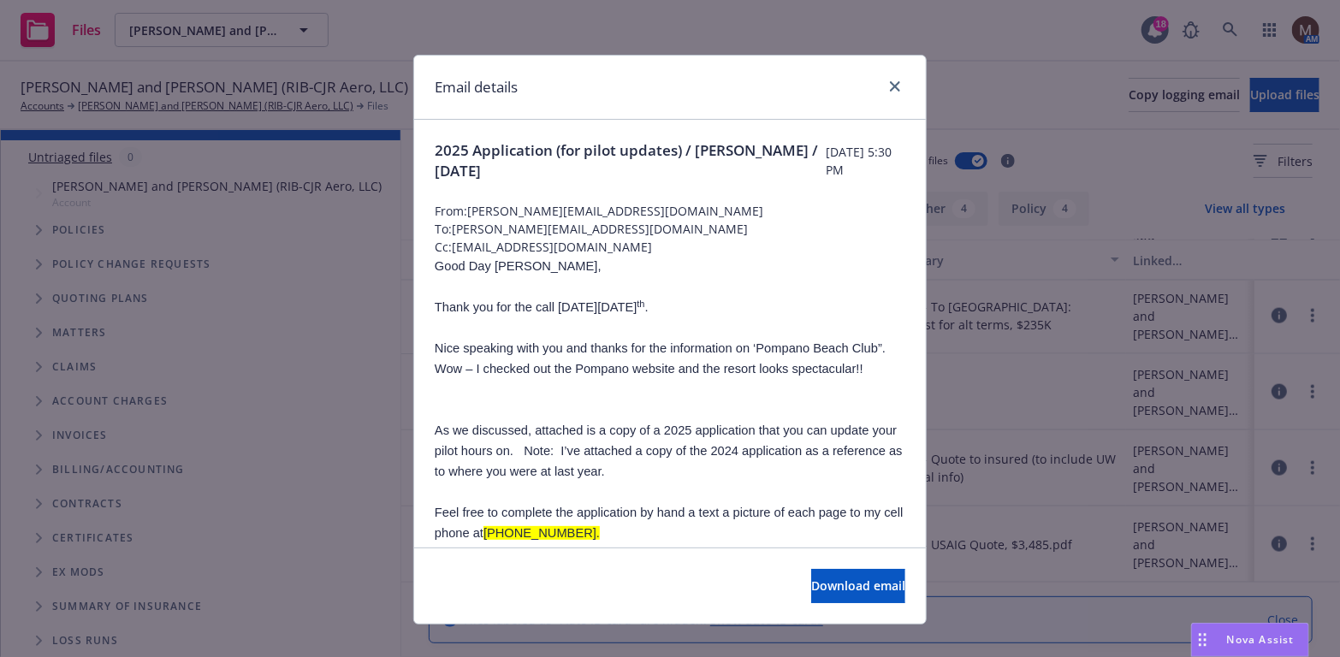
scroll to position [86, 0]
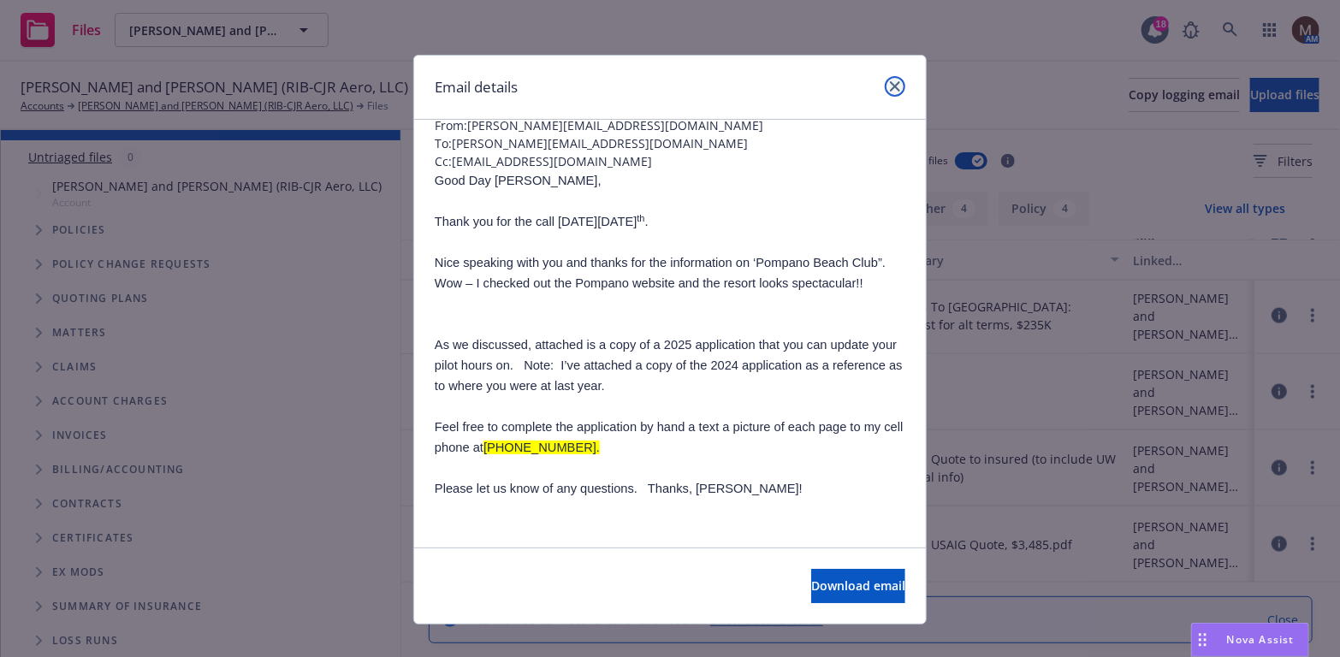
click at [890, 86] on icon "close" at bounding box center [895, 86] width 10 height 10
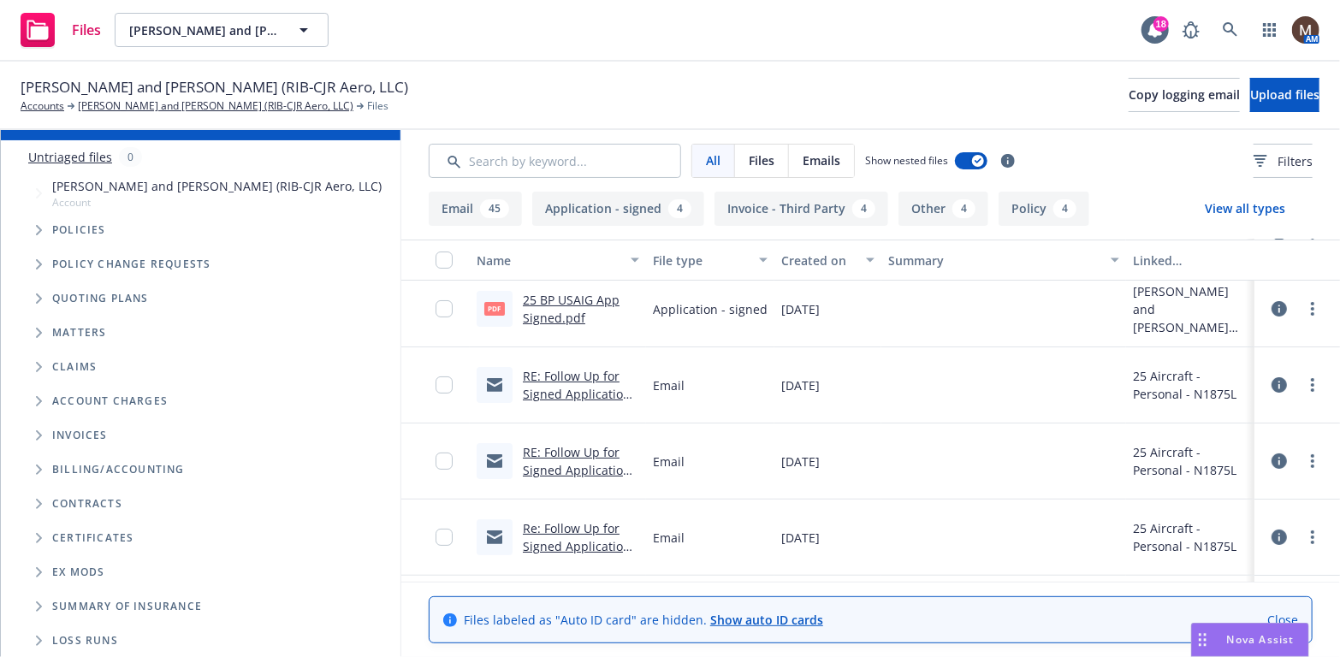
scroll to position [0, 0]
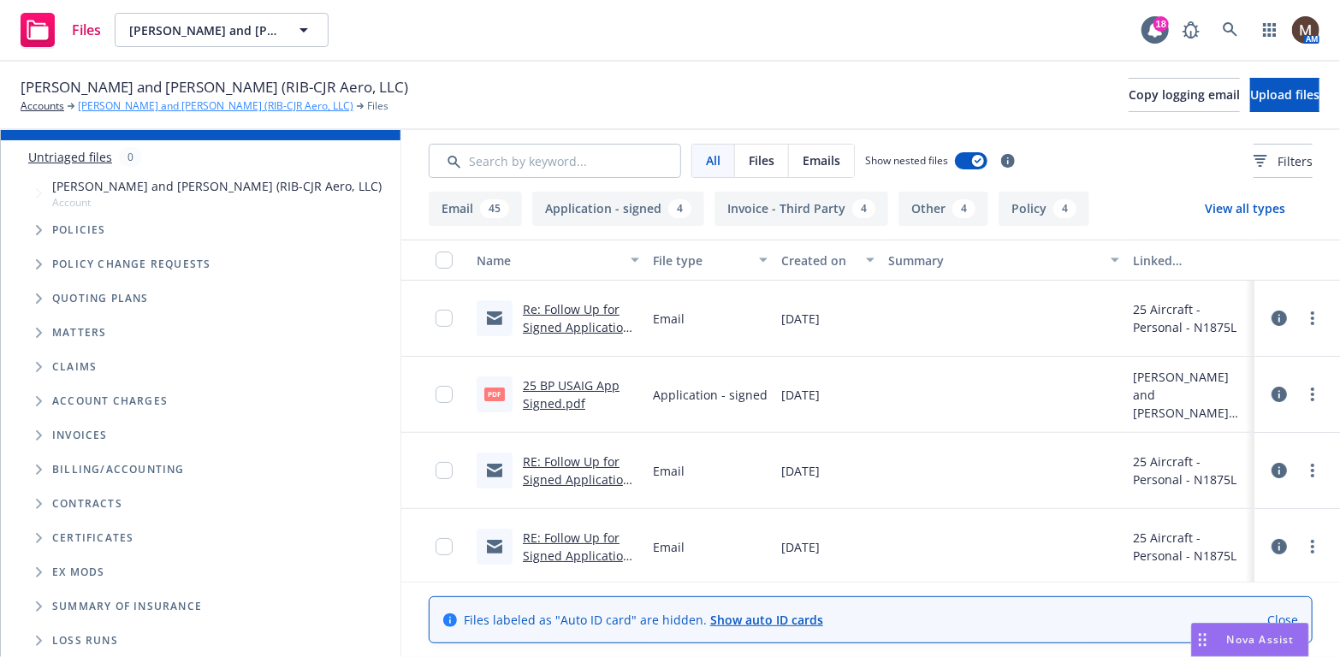
click at [199, 103] on link "[PERSON_NAME] and [PERSON_NAME] (RIB-CJR Aero, LLC)" at bounding box center [215, 105] width 275 height 15
